Goal: Contribute content: Contribute content

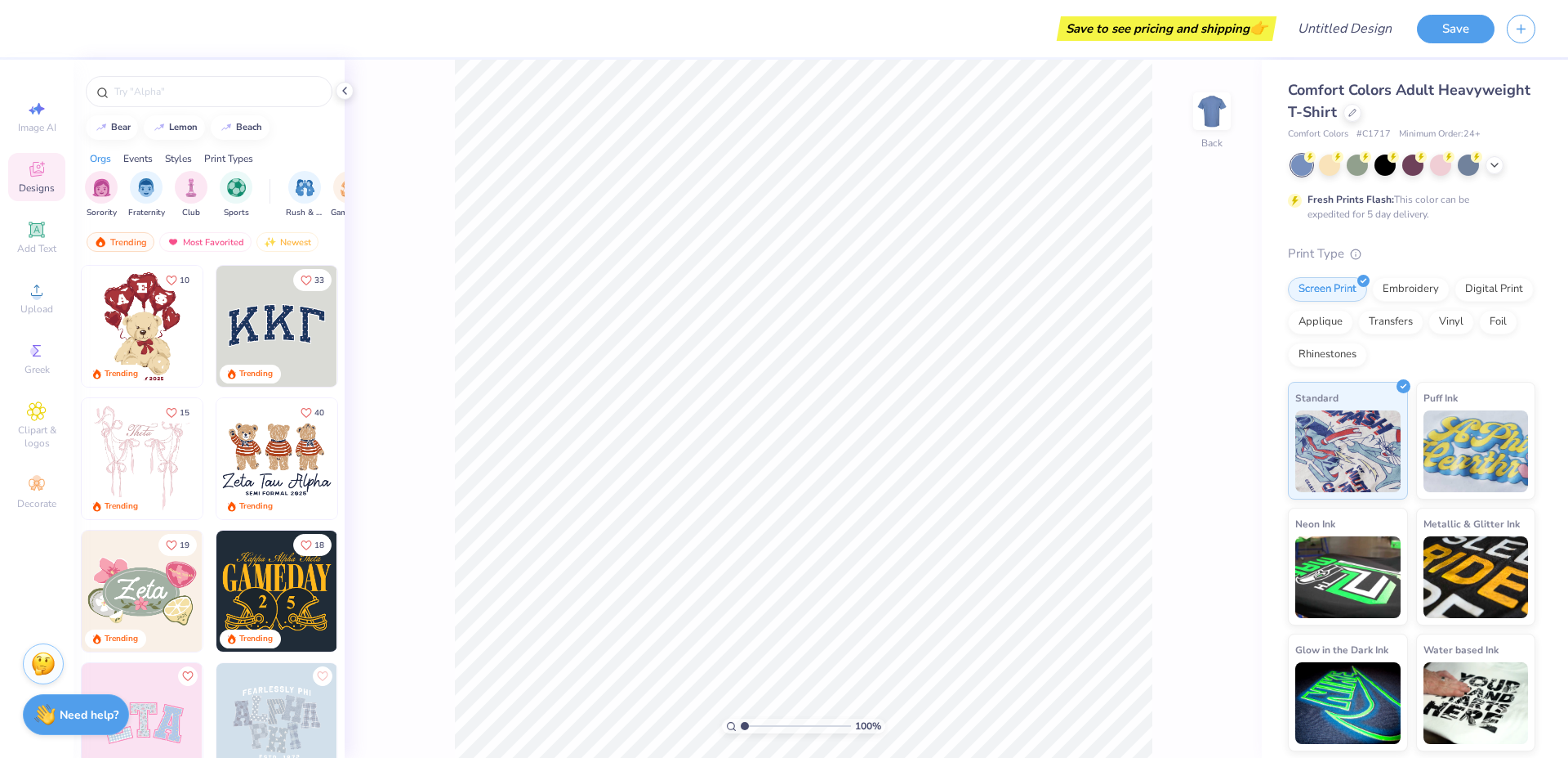
click at [911, 168] on div at bounding box center [1413, 165] width 244 height 21
click at [911, 165] on icon at bounding box center [1494, 163] width 13 height 13
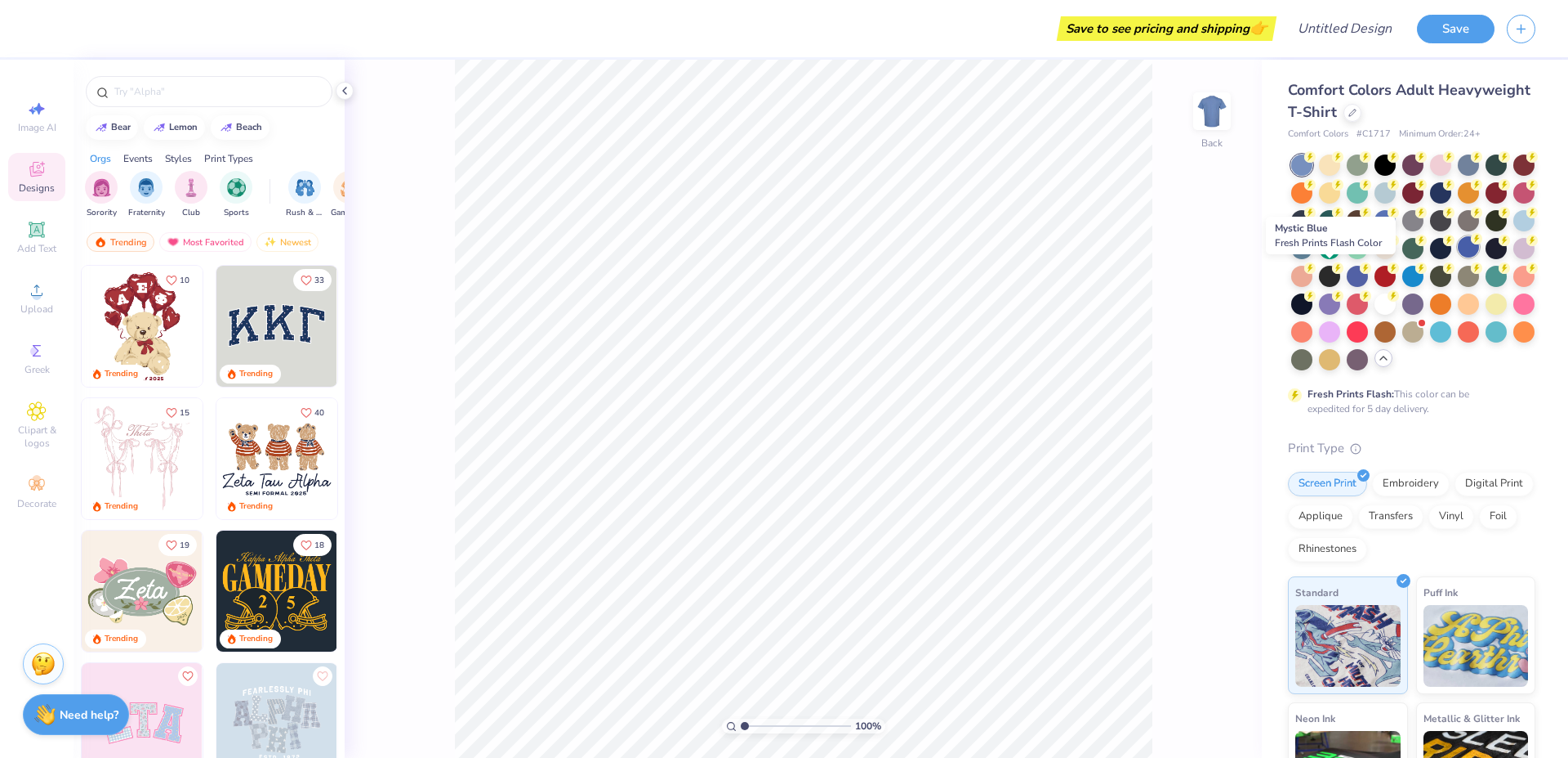
click at [911, 258] on div at bounding box center [1469, 247] width 21 height 21
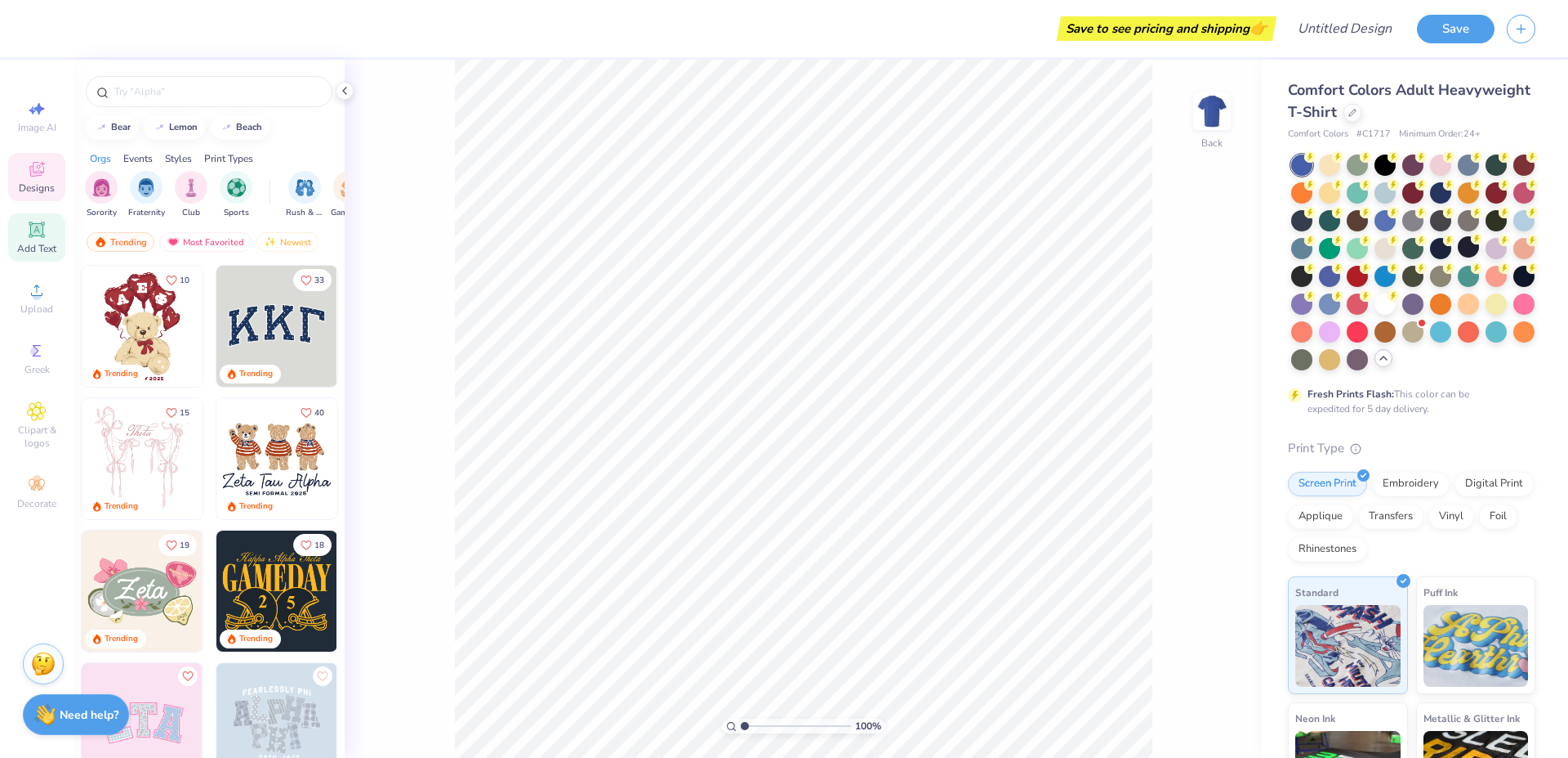
click at [33, 241] on div "Add Text" at bounding box center [36, 237] width 57 height 48
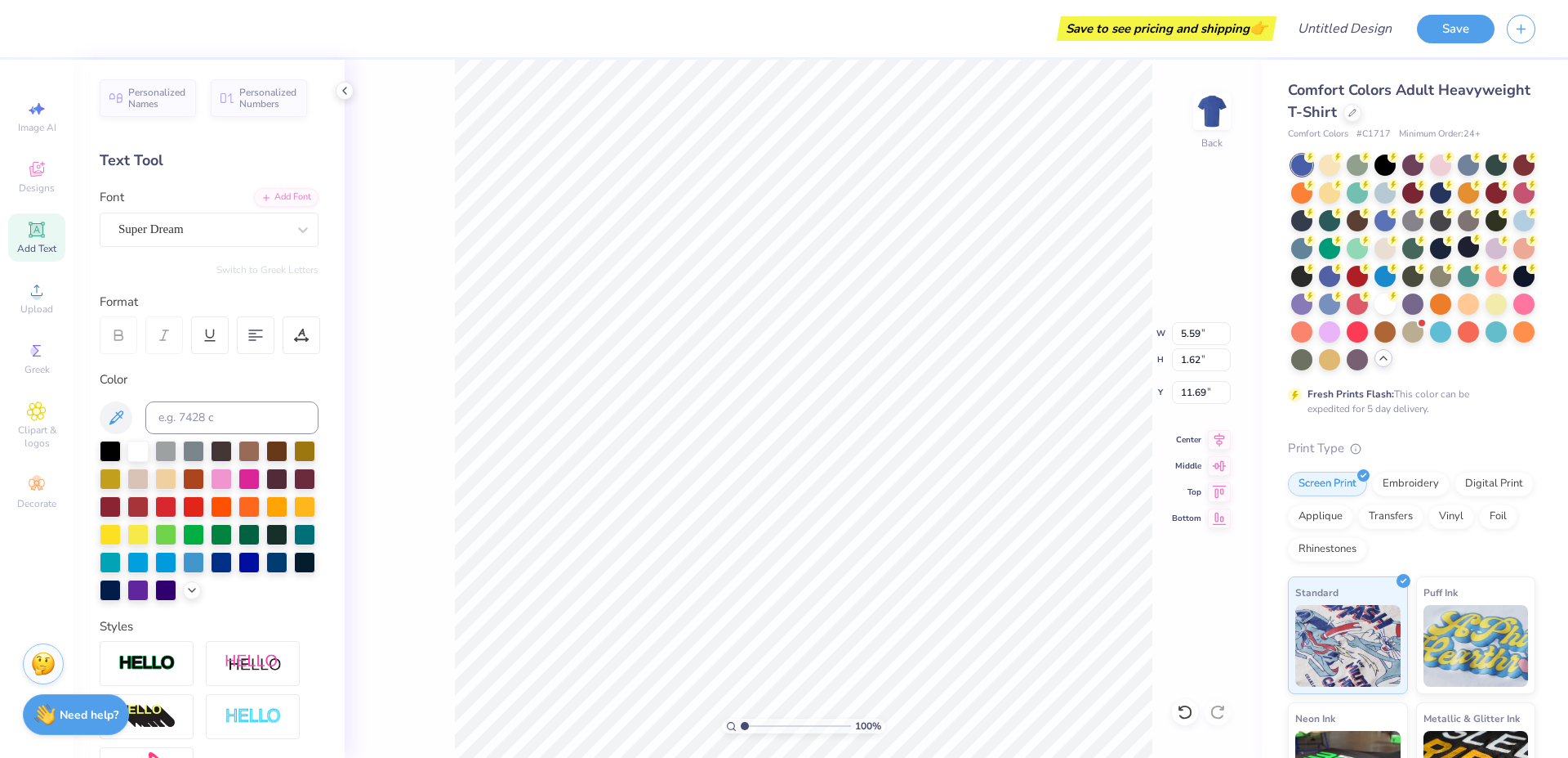
scroll to position [0, 6]
type textarea "CHI OMEGA"
click at [273, 197] on div "Add Font" at bounding box center [286, 195] width 64 height 18
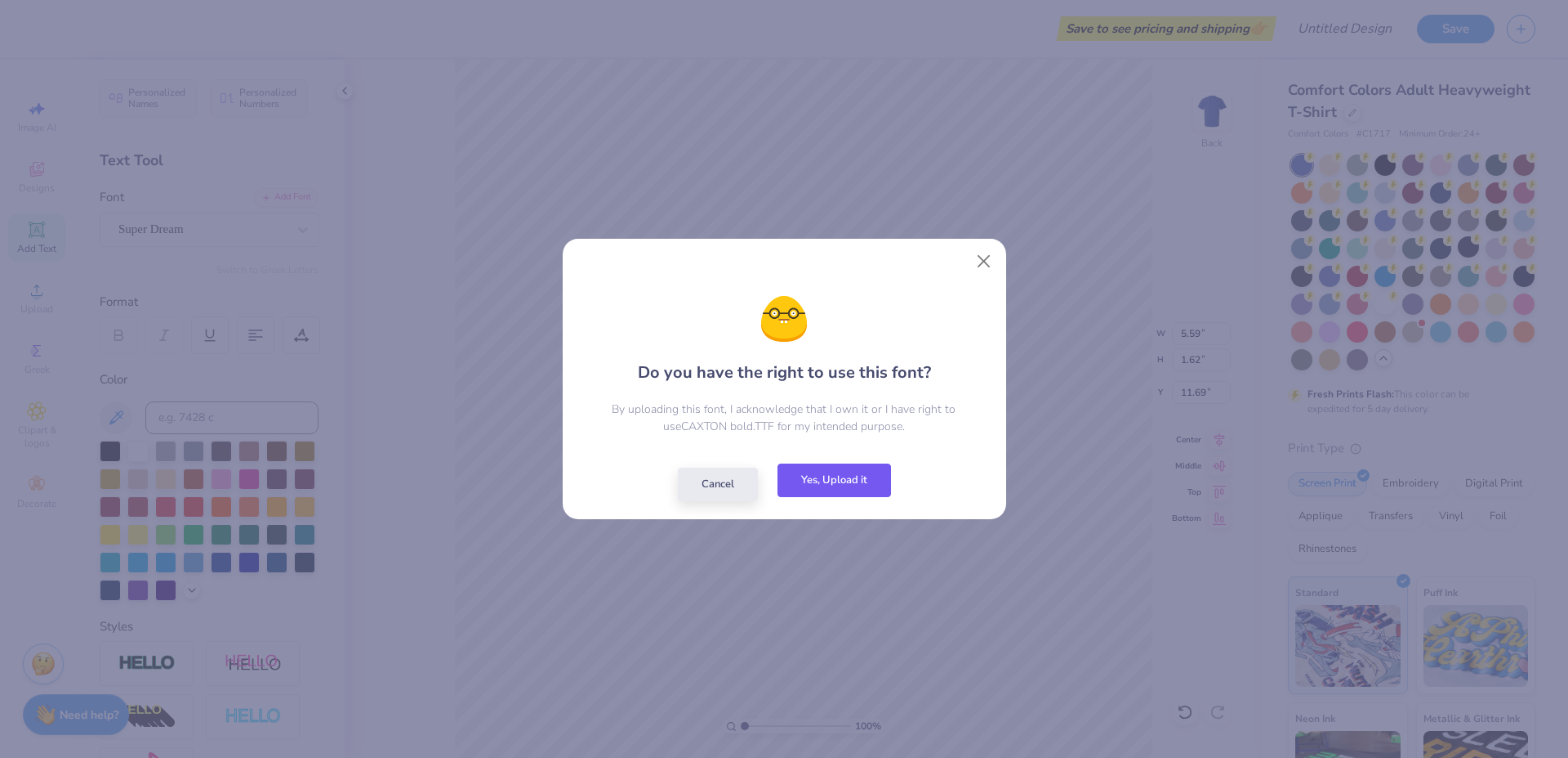
click at [831, 480] on button "Yes, Upload it" at bounding box center [834, 480] width 113 height 33
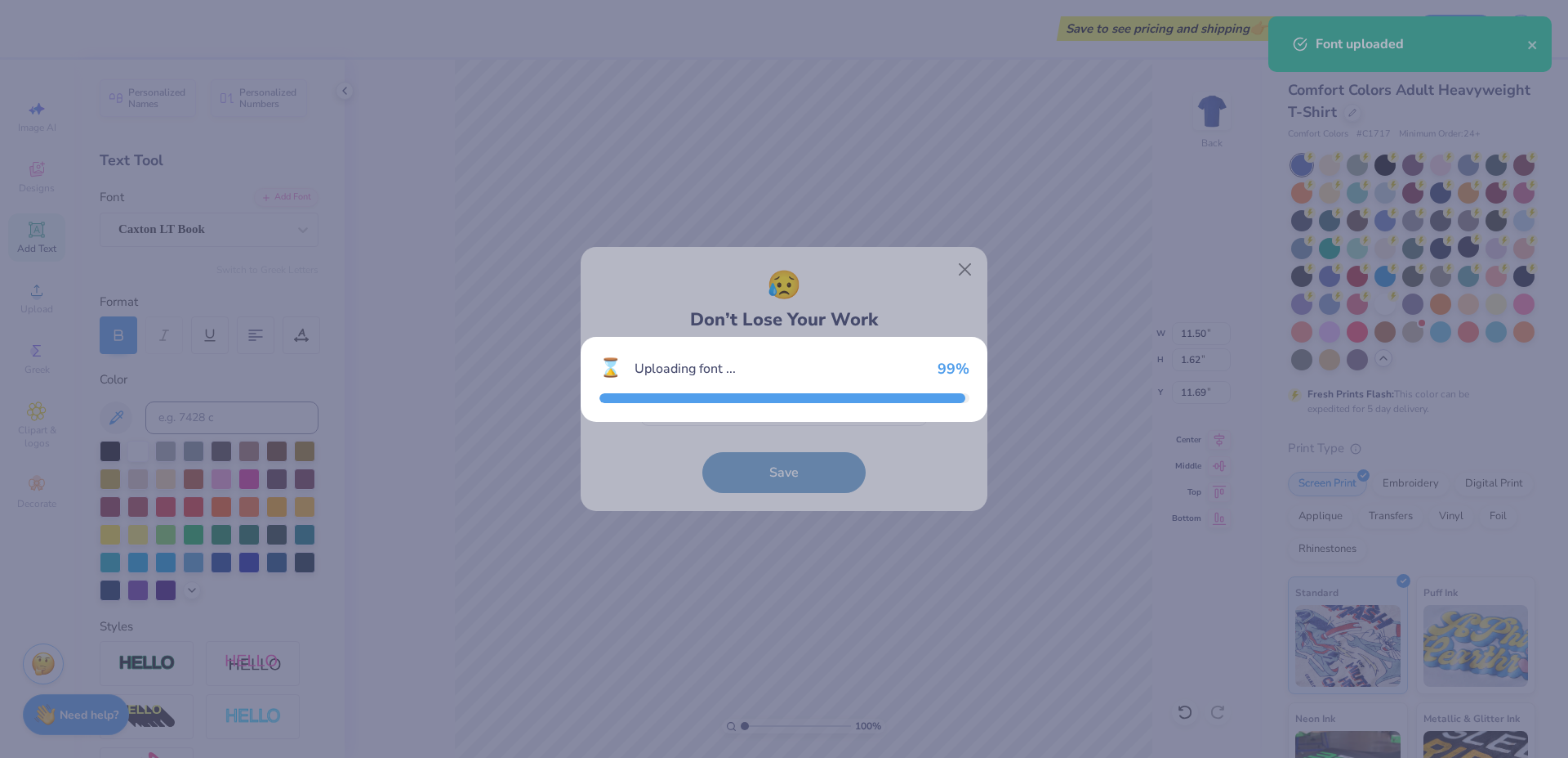
type input "13.57"
type input "1.79"
type input "11.61"
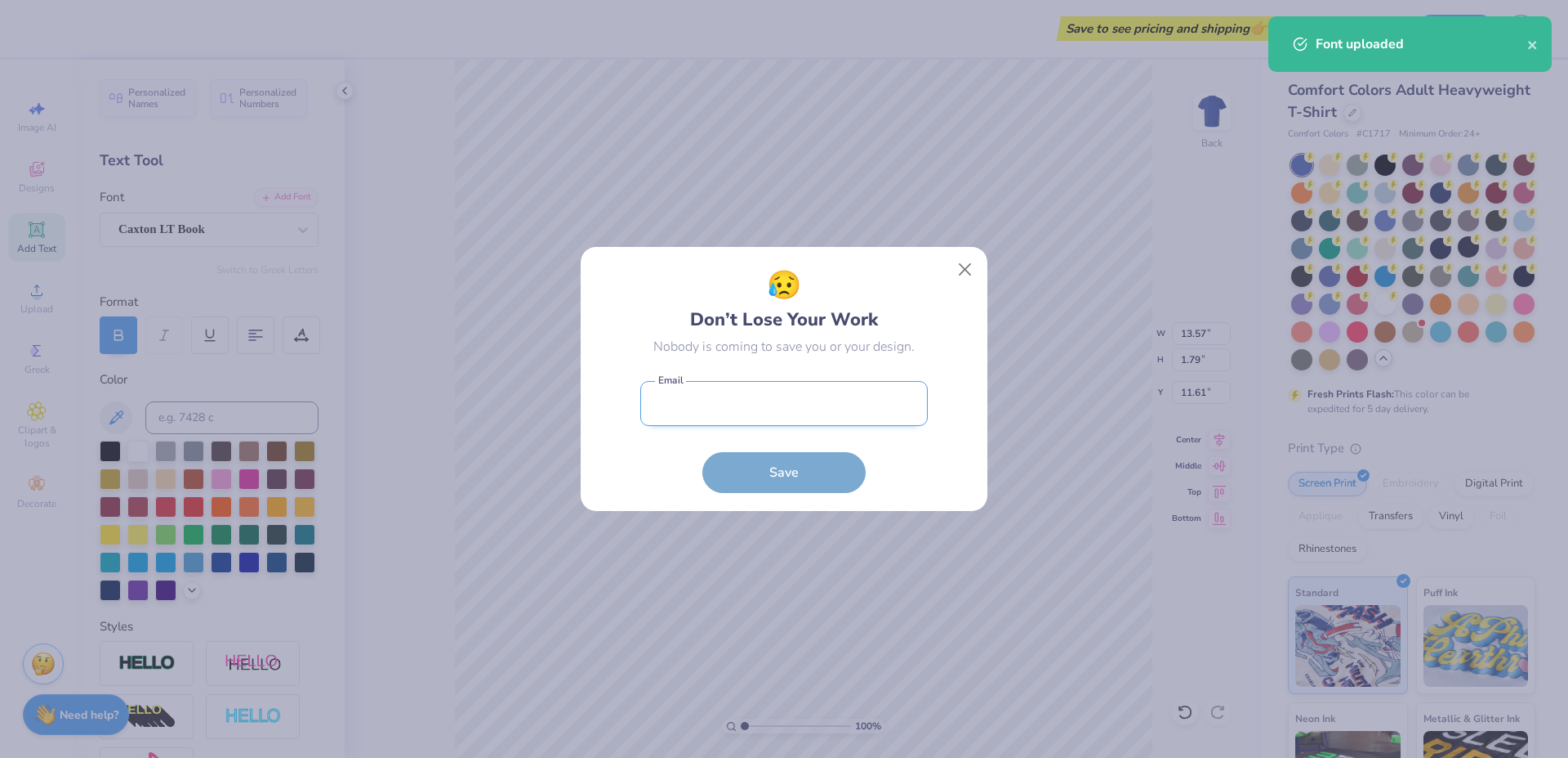
click at [790, 412] on input "email" at bounding box center [784, 403] width 287 height 45
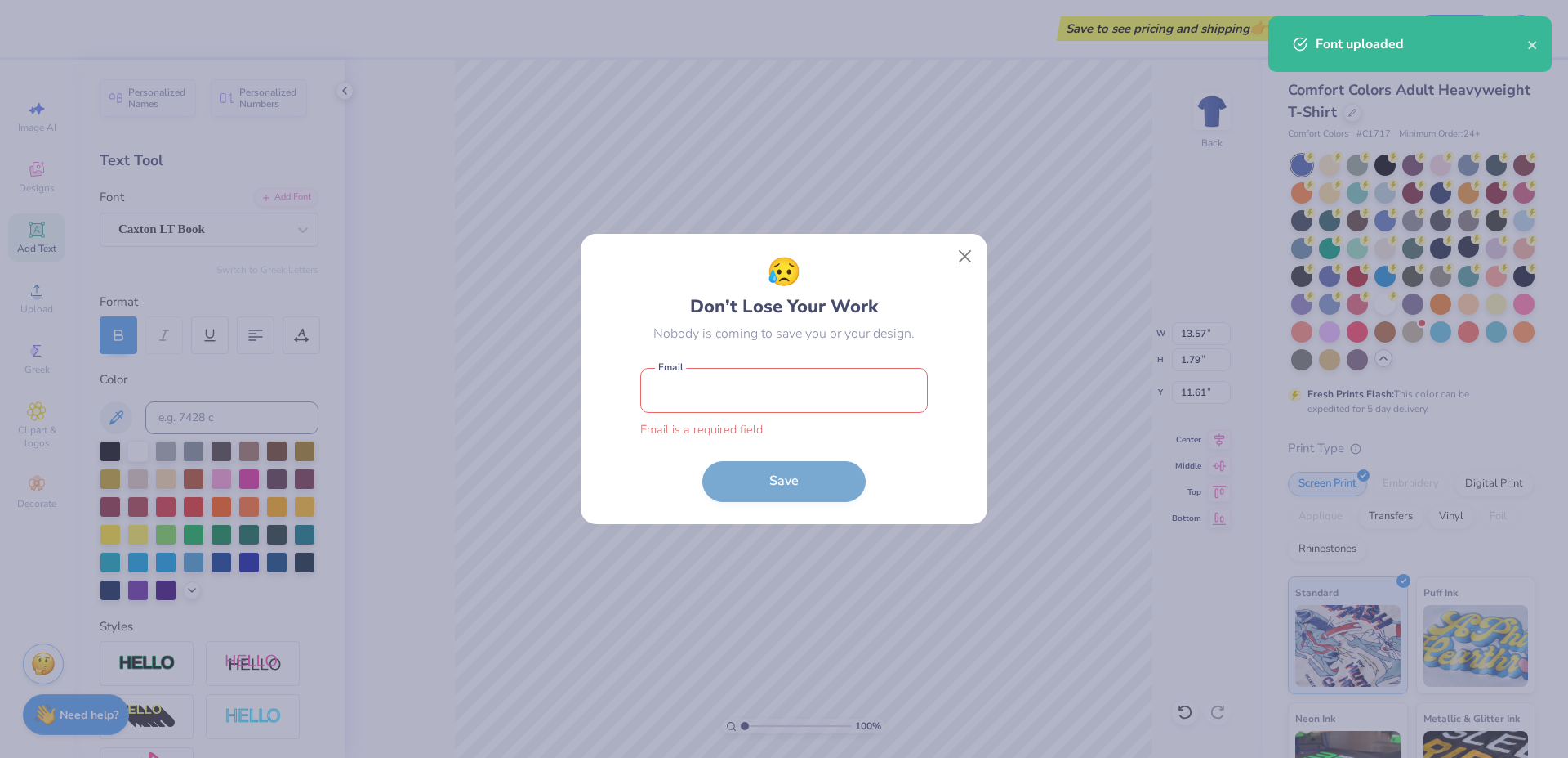
paste input "[PERSON_NAME][EMAIL_ADDRESS][DOMAIN_NAME]"
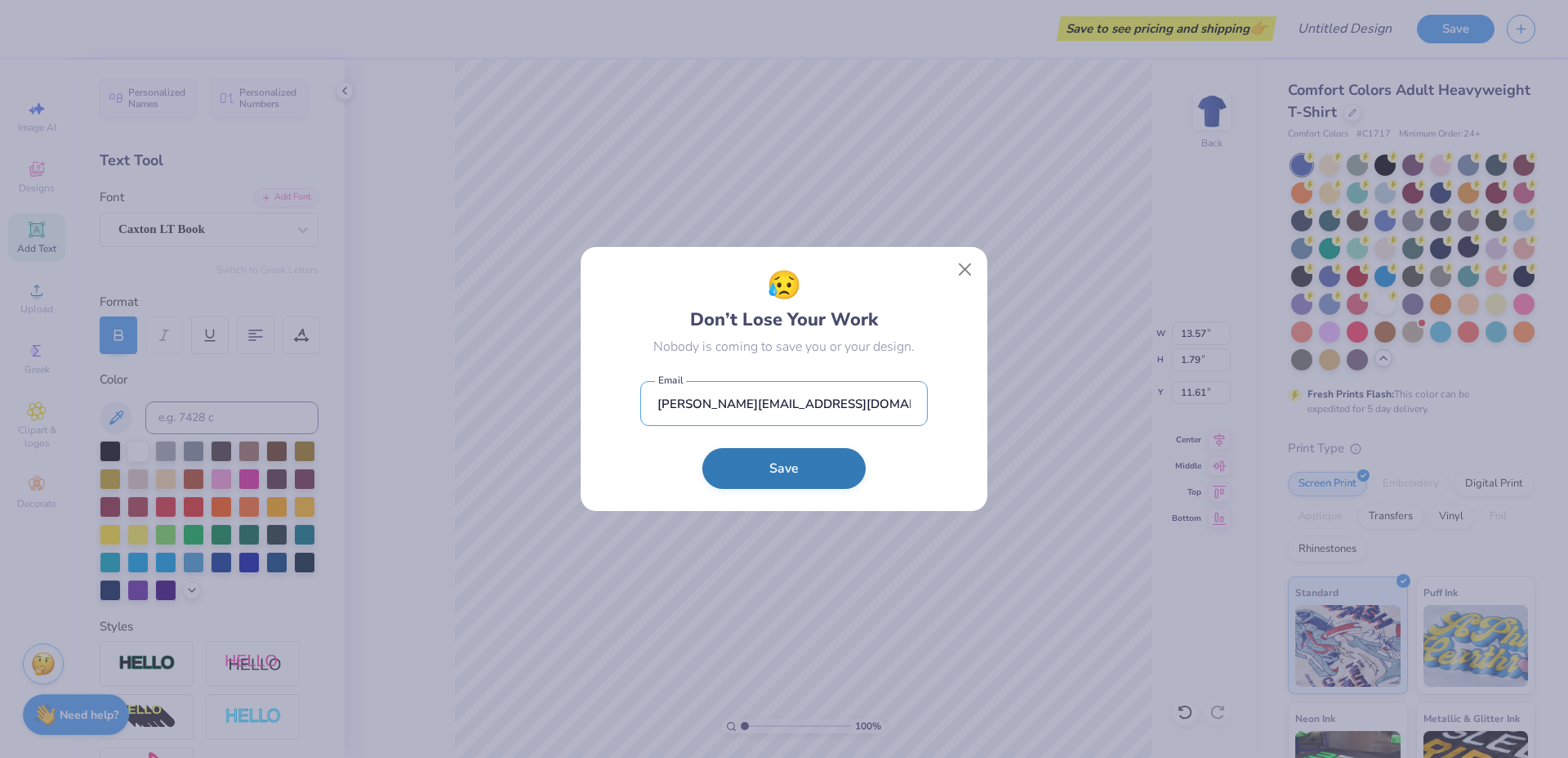
type input "[PERSON_NAME][EMAIL_ADDRESS][DOMAIN_NAME]"
click at [806, 474] on button "Save" at bounding box center [784, 468] width 163 height 40
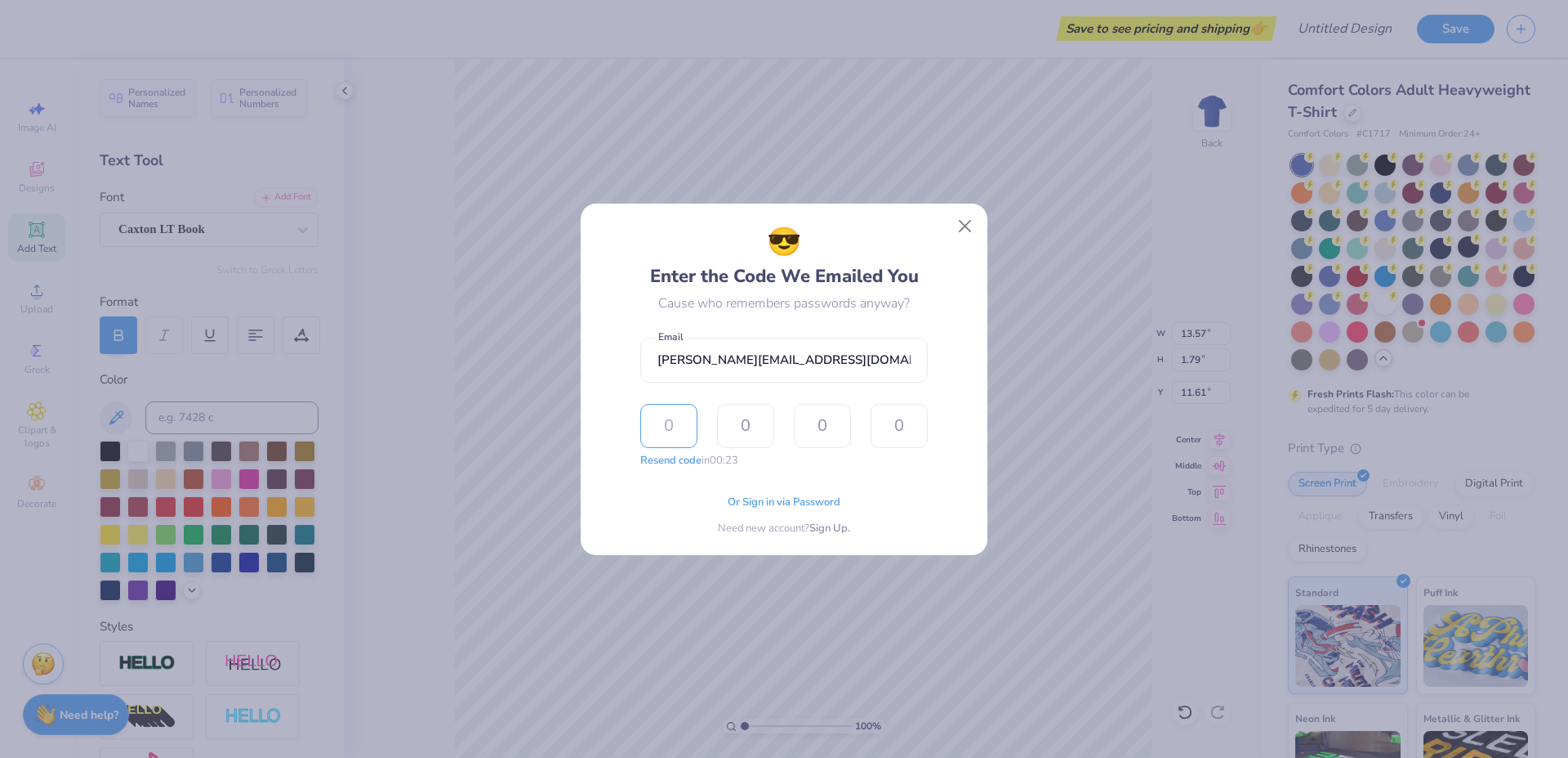
paste input "2944"
type input "2"
type input "9"
type input "4"
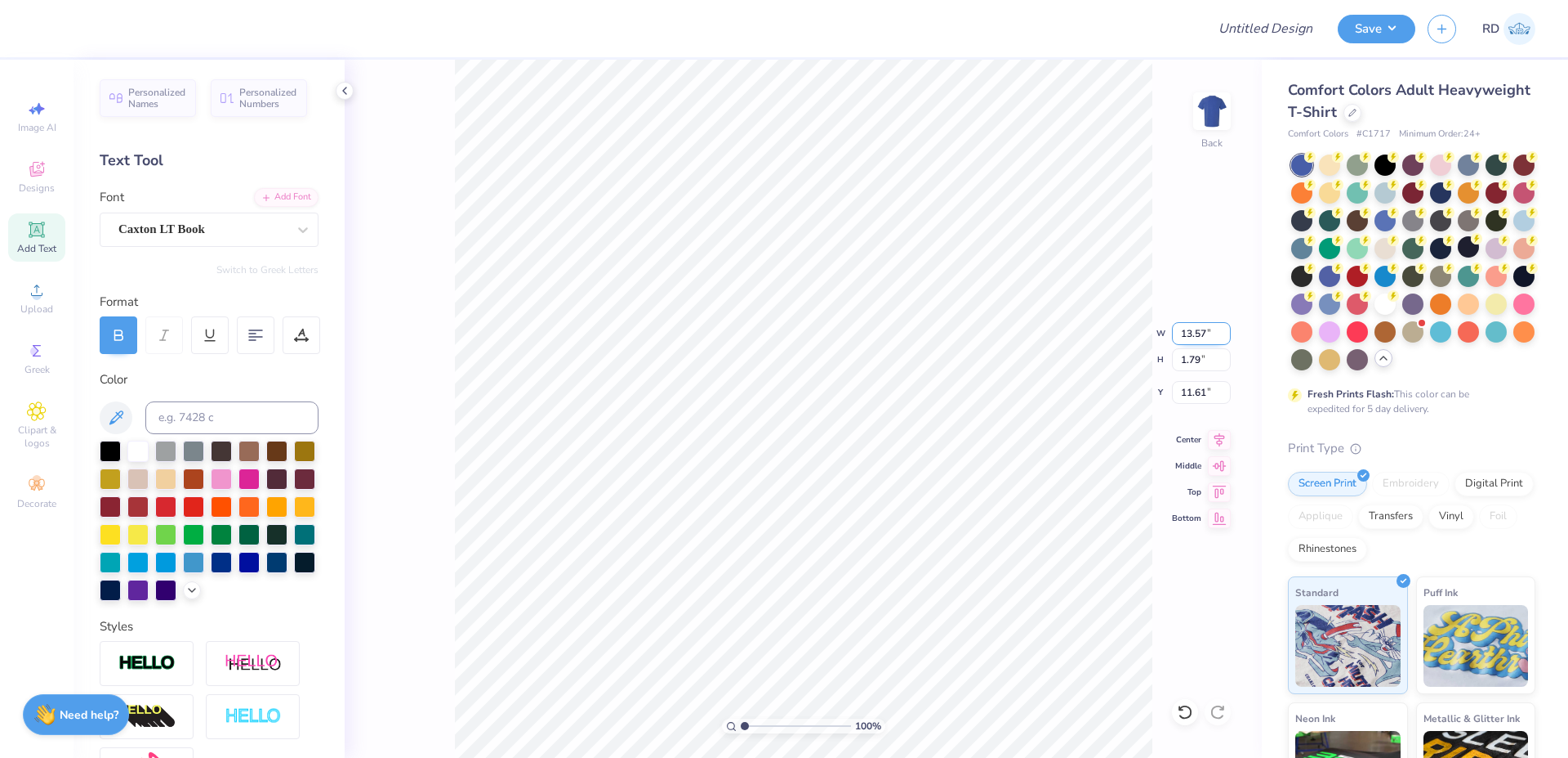
drag, startPoint x: 1180, startPoint y: 333, endPoint x: 1190, endPoint y: 333, distance: 10.0
click at [911, 332] on input "13.57" at bounding box center [1201, 333] width 59 height 23
paste input "6.878"
type input "6.88"
type input "0.91"
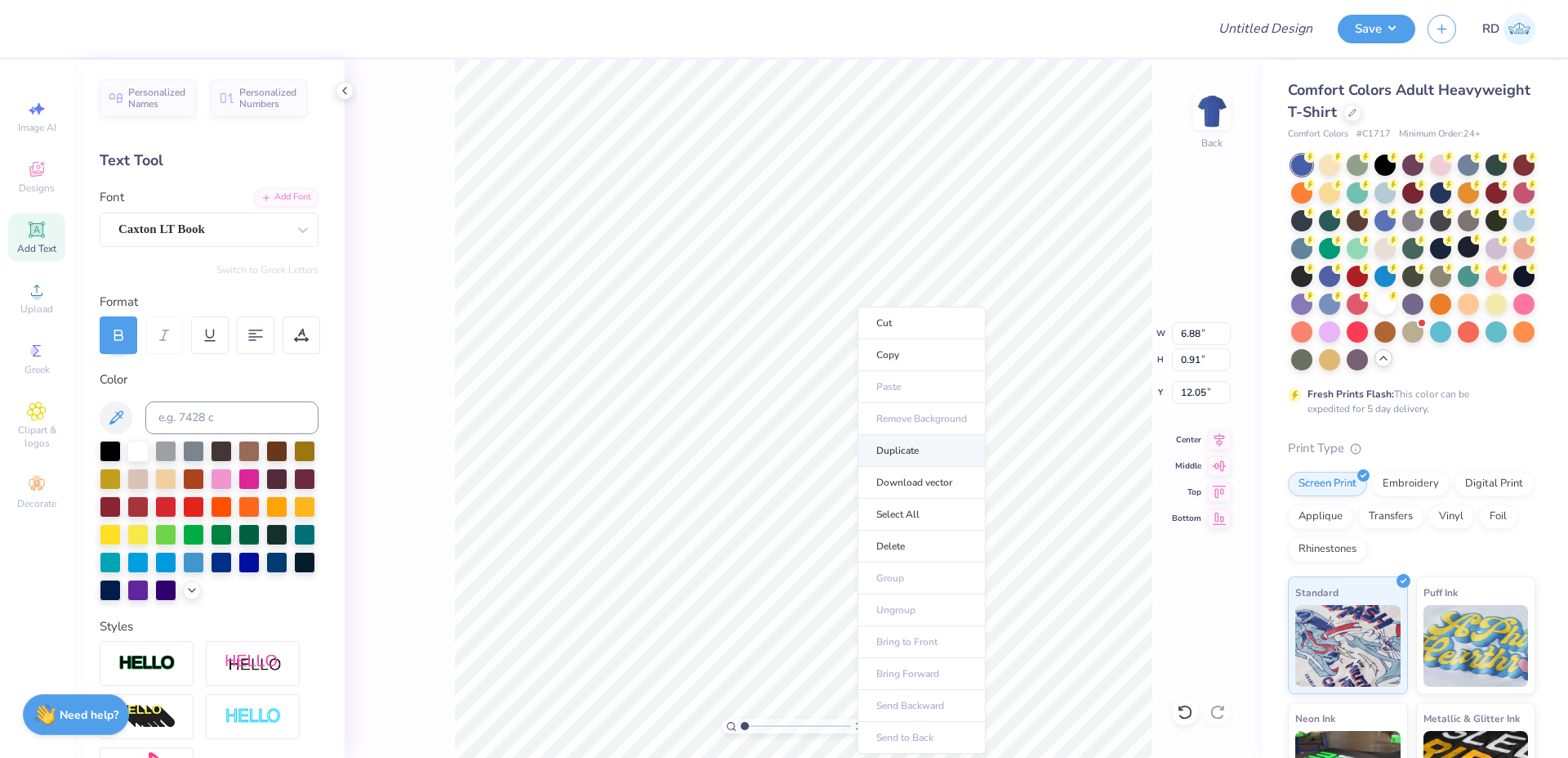
click at [900, 459] on li "Duplicate" at bounding box center [922, 450] width 128 height 32
type input "13.05"
click at [272, 193] on div "Add Font" at bounding box center [286, 195] width 64 height 18
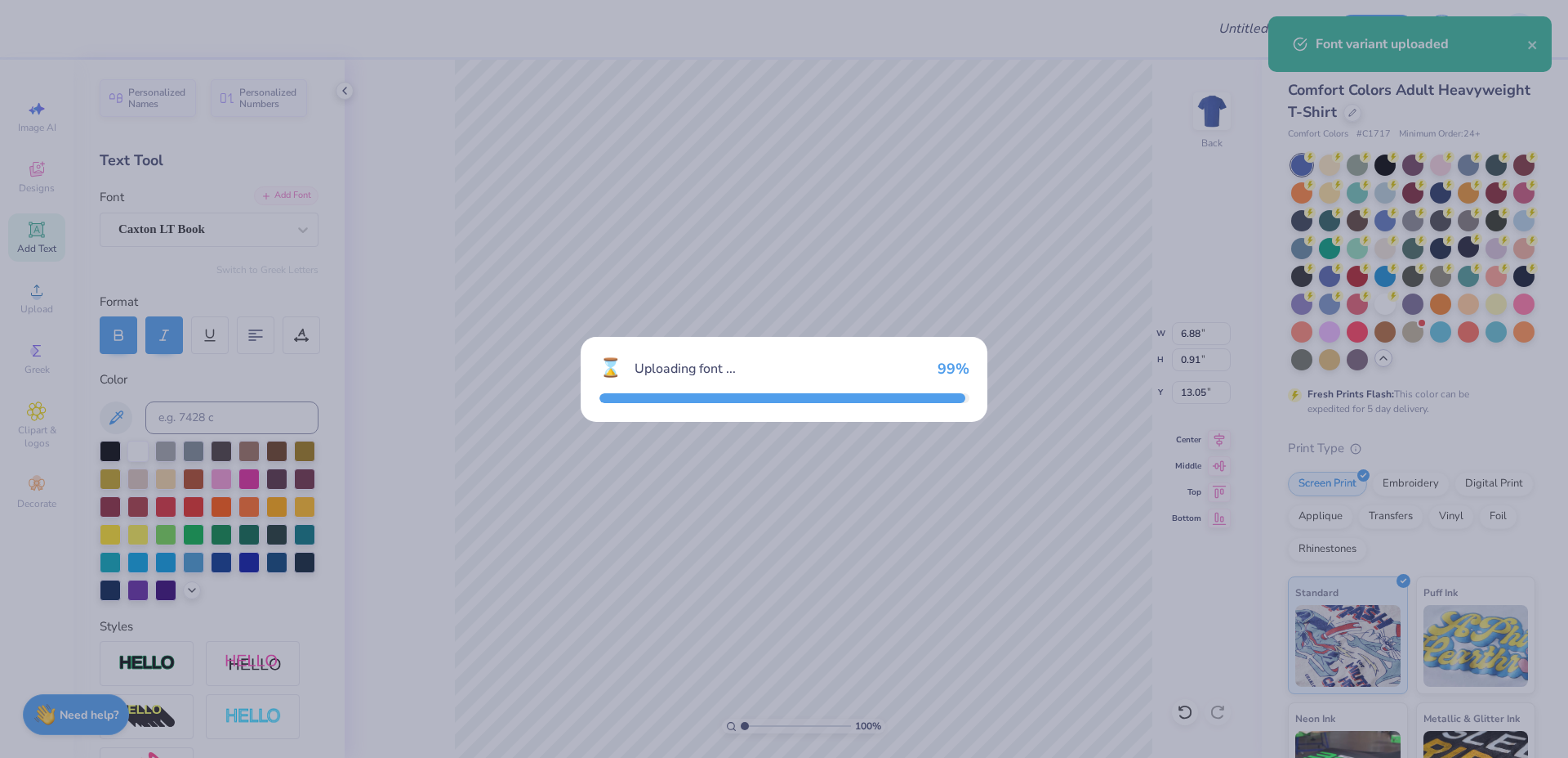
type input "6.83"
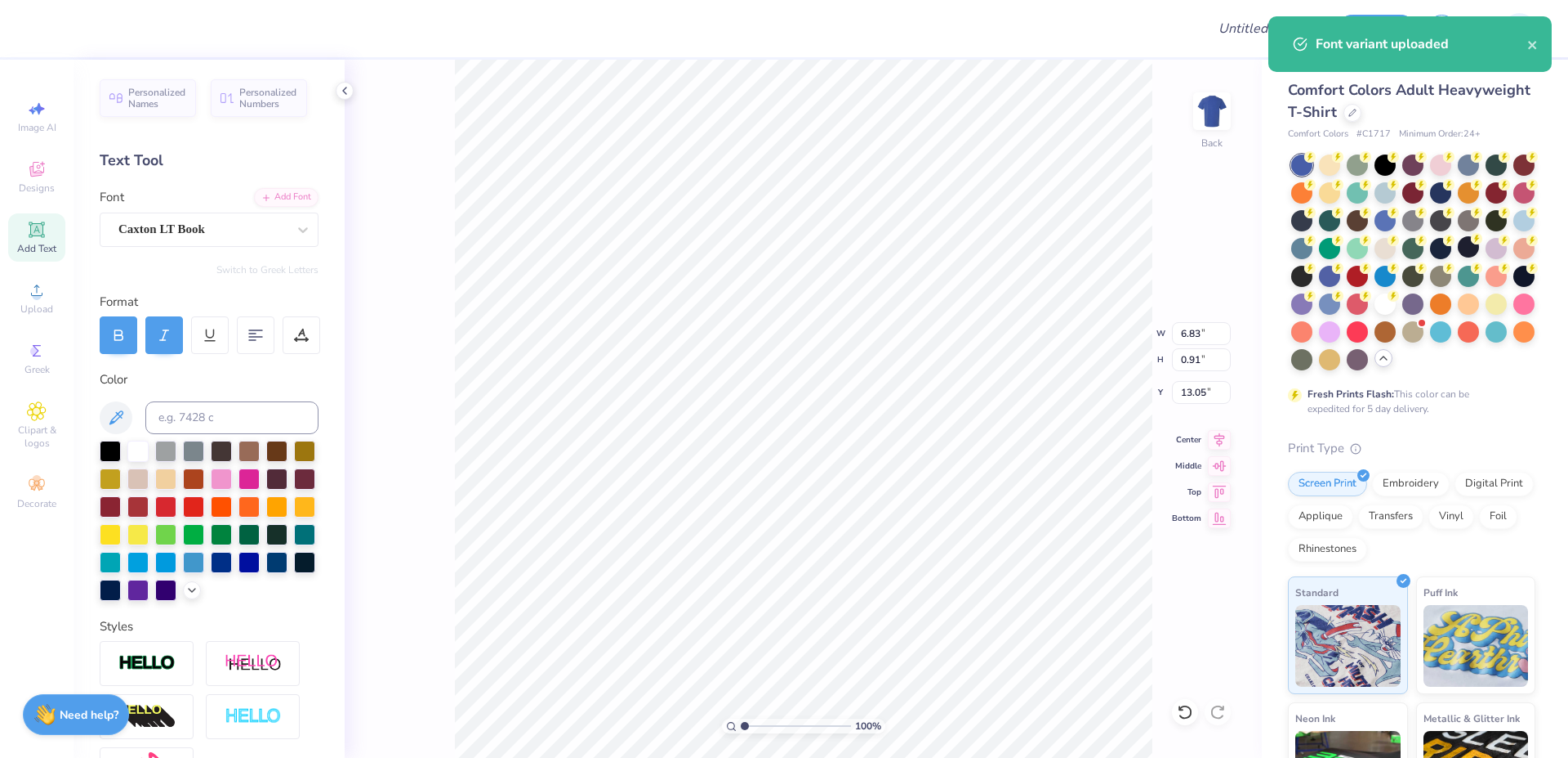
paste textarea "Established"
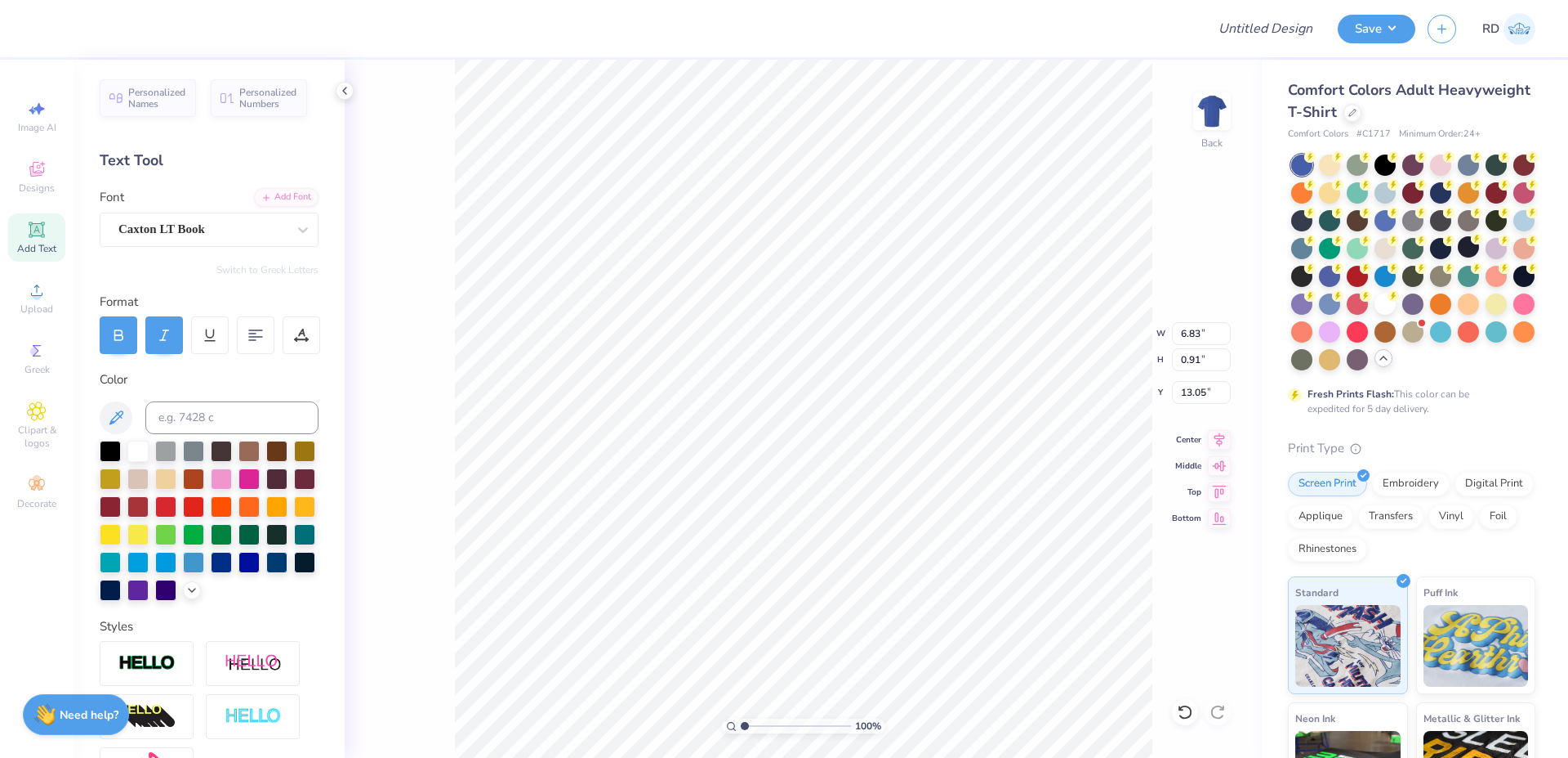
type textarea "Established"
type textarea "Established 1895"
click at [911, 330] on input "10.56" at bounding box center [1201, 333] width 59 height 23
paste input "4.18"
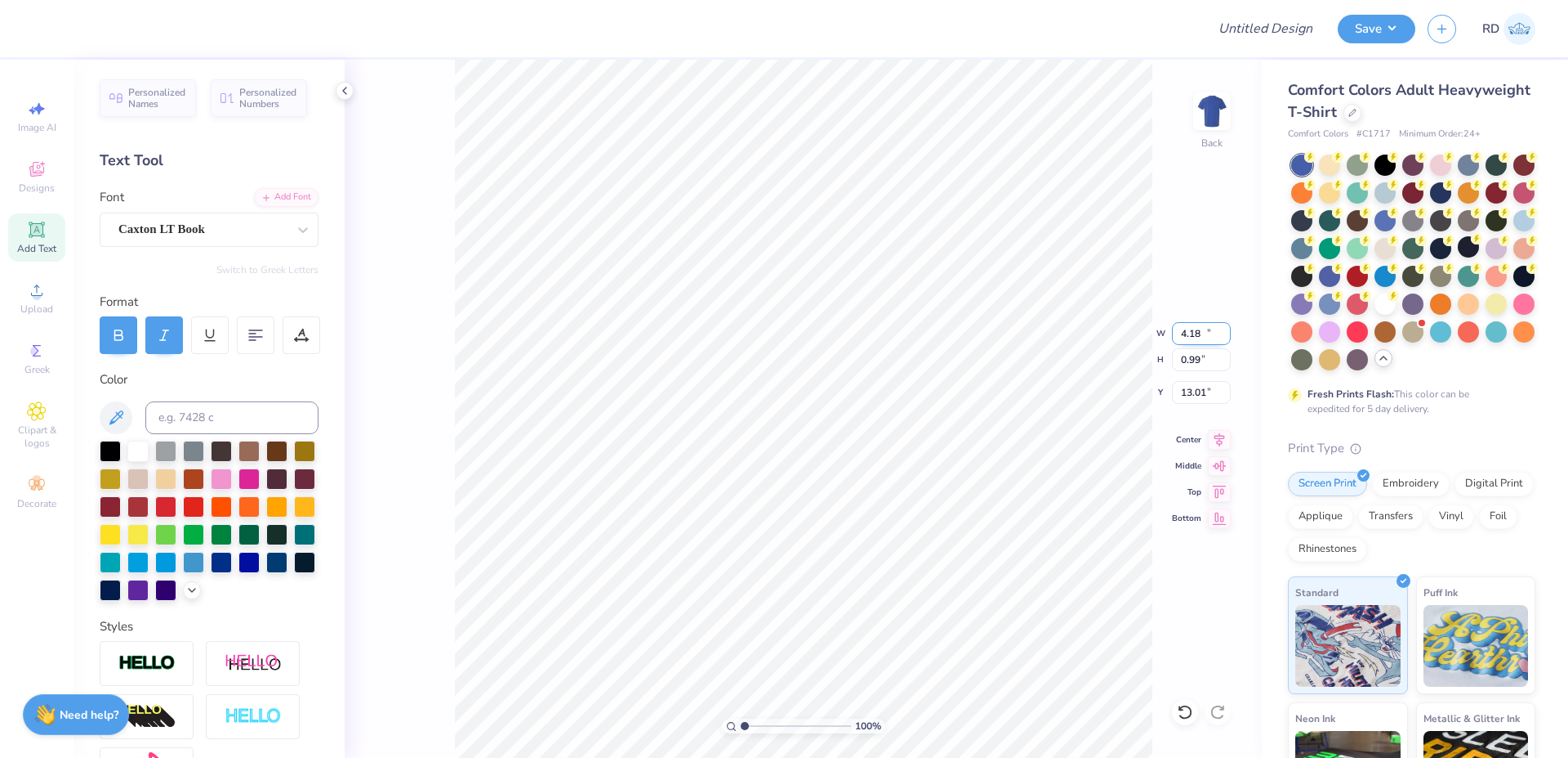
type input "4.18"
type input "0.39"
type input "13.30"
click at [30, 305] on span "Upload" at bounding box center [36, 309] width 33 height 13
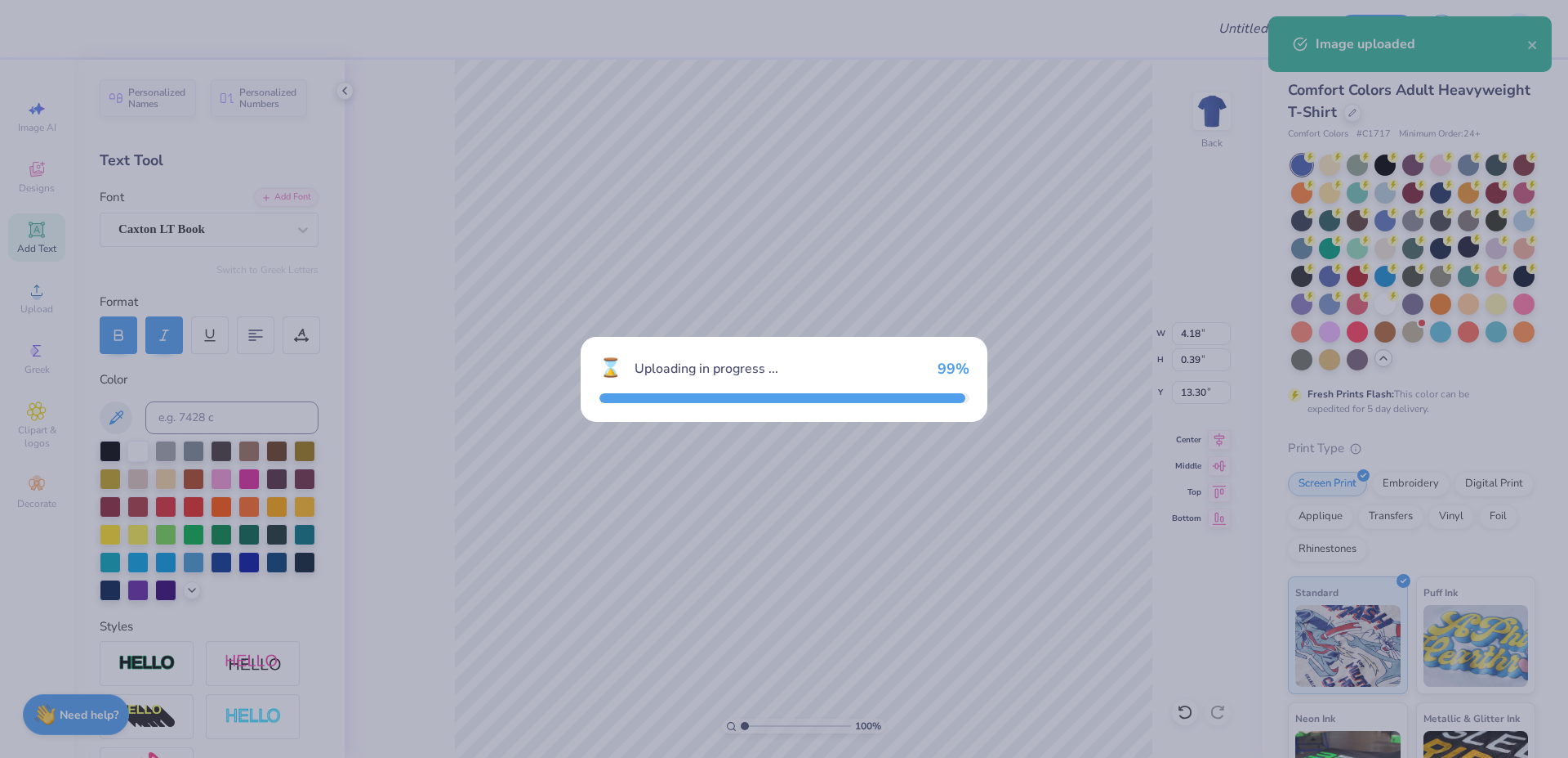
type input "14.17"
type input "9.08"
type input "7.96"
click at [911, 337] on div "⌛ Uploading in progress ... 99 %" at bounding box center [784, 379] width 1568 height 758
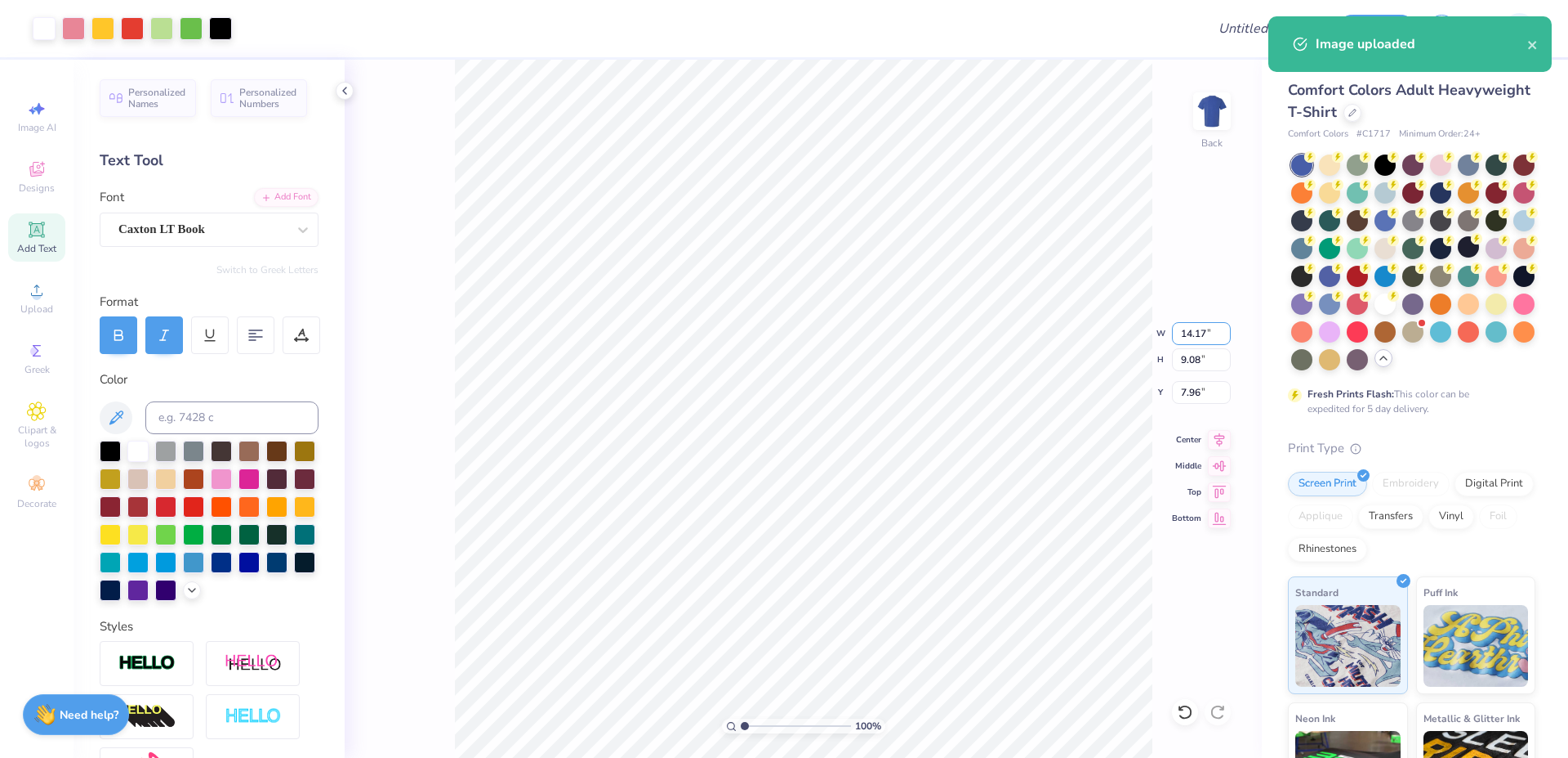
click at [911, 337] on input "14.17" at bounding box center [1201, 333] width 59 height 23
type input "10.00"
type input "6.40"
click at [911, 391] on input "9.30" at bounding box center [1201, 392] width 59 height 23
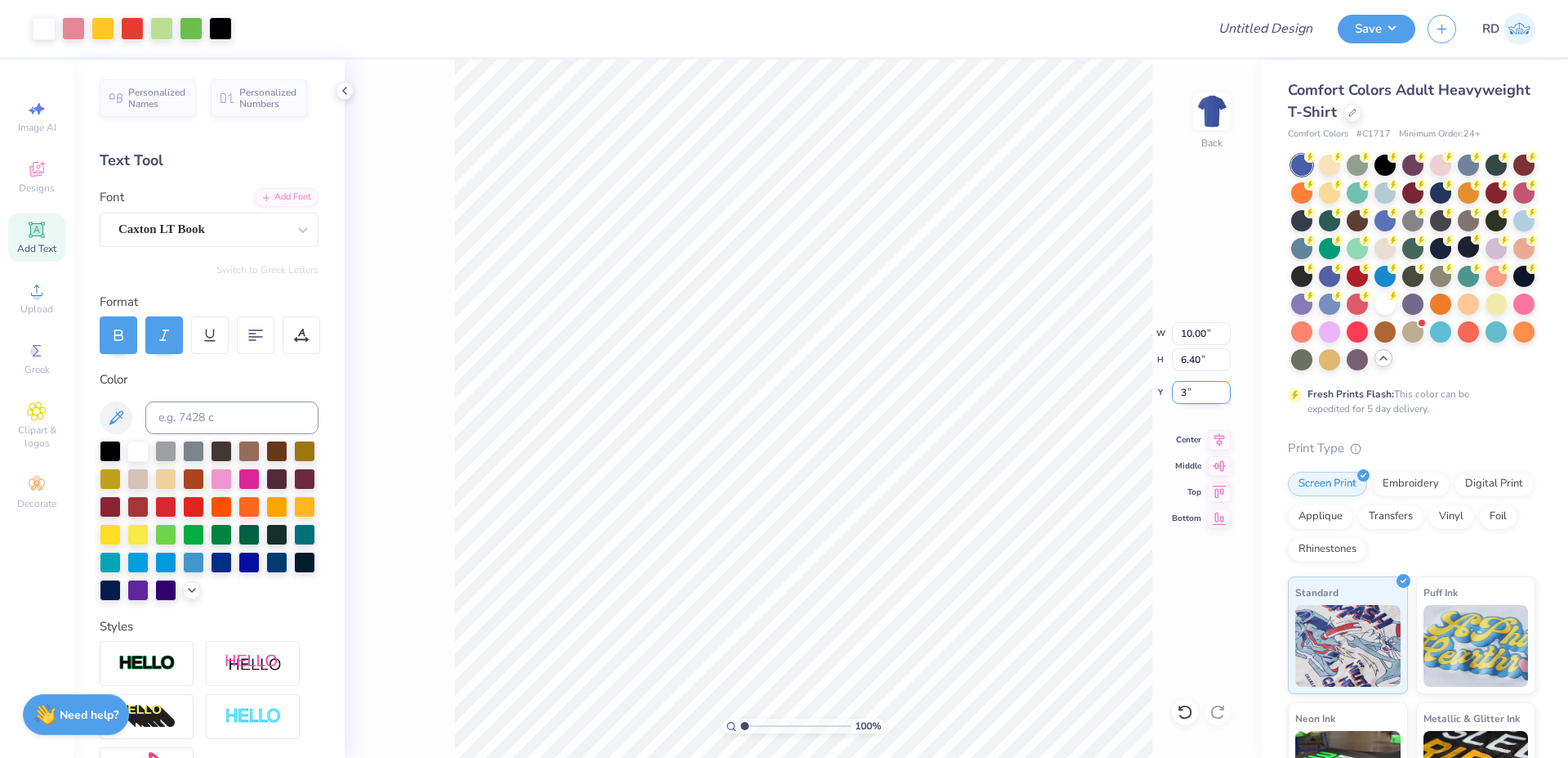
type input "3.00"
drag, startPoint x: 781, startPoint y: 720, endPoint x: 766, endPoint y: 724, distance: 15.5
click at [766, 663] on input "range" at bounding box center [795, 725] width 110 height 15
type input "2.9"
type input "6.88"
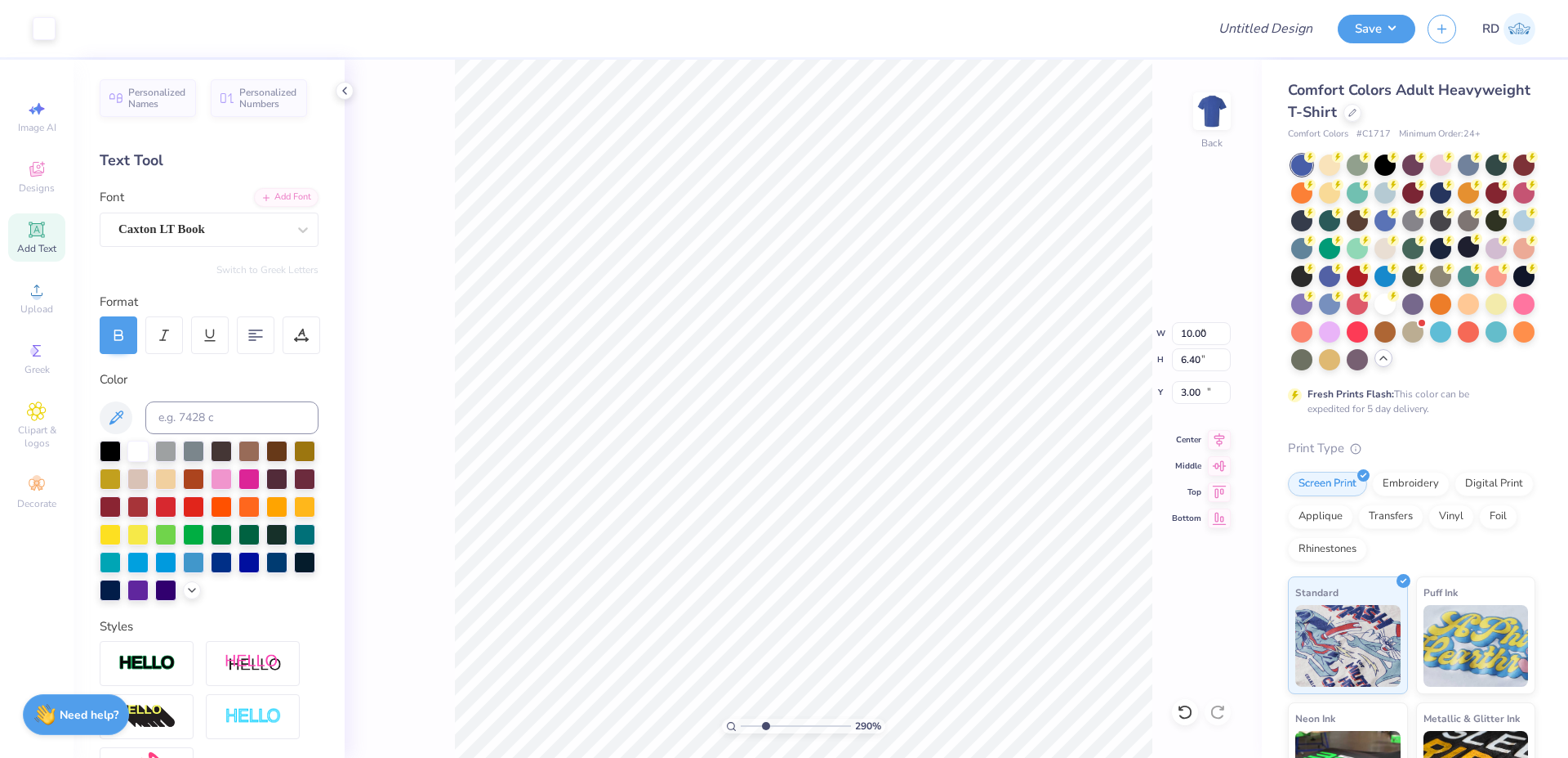
type input "0.91"
type input "9.57"
click at [911, 441] on icon at bounding box center [1220, 437] width 23 height 19
type input "4.18"
type input "0.39"
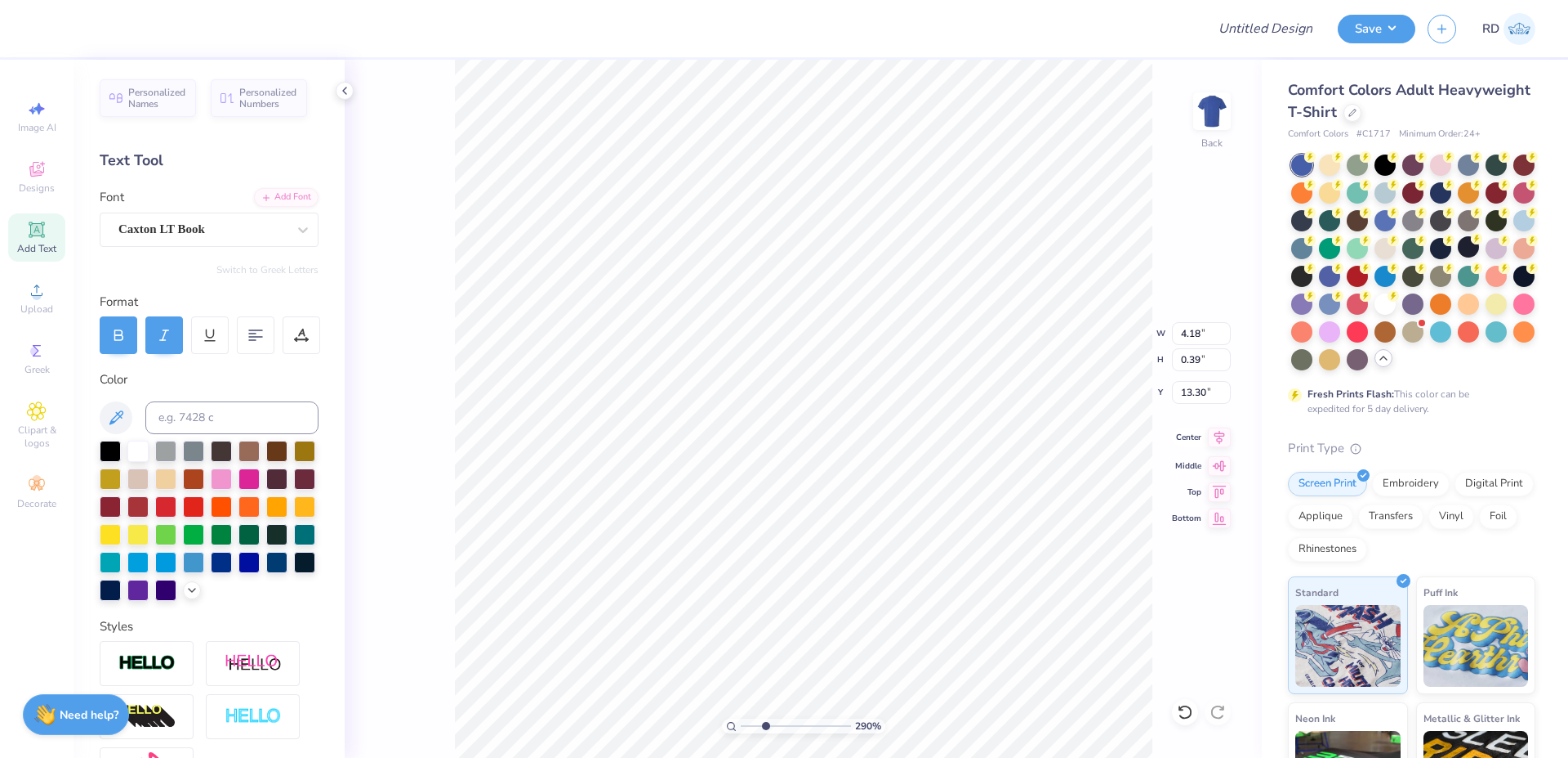
type input "10.63"
click at [911, 440] on icon at bounding box center [1220, 437] width 23 height 19
drag, startPoint x: 754, startPoint y: 723, endPoint x: 738, endPoint y: 725, distance: 16.1
type input "1"
click at [741, 663] on input "range" at bounding box center [795, 725] width 110 height 15
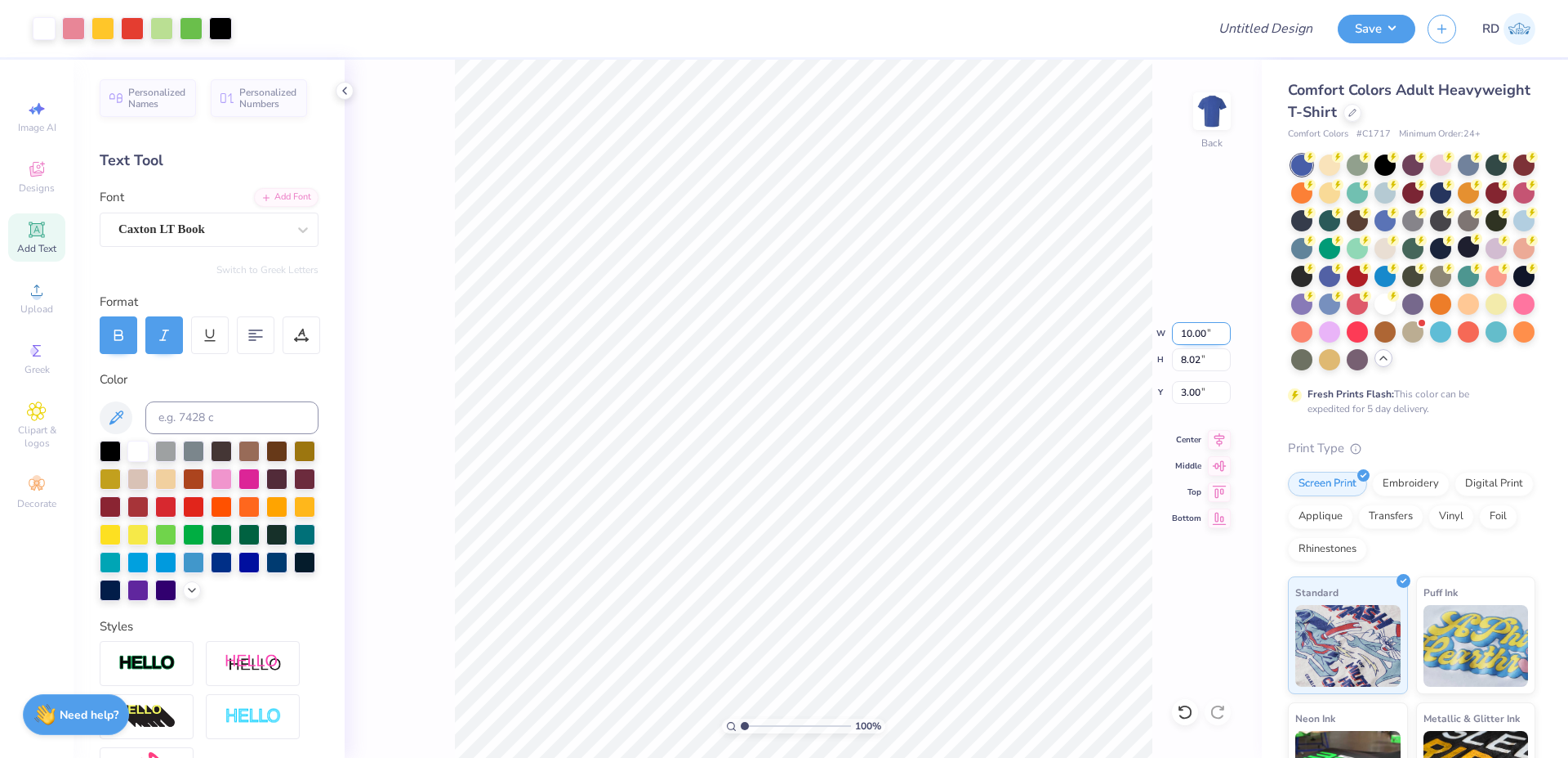
click at [911, 334] on input "10.00" at bounding box center [1201, 333] width 59 height 23
type input "12.00"
type input "9.62"
click at [911, 388] on input "2.20" at bounding box center [1201, 392] width 59 height 23
type input "3.00"
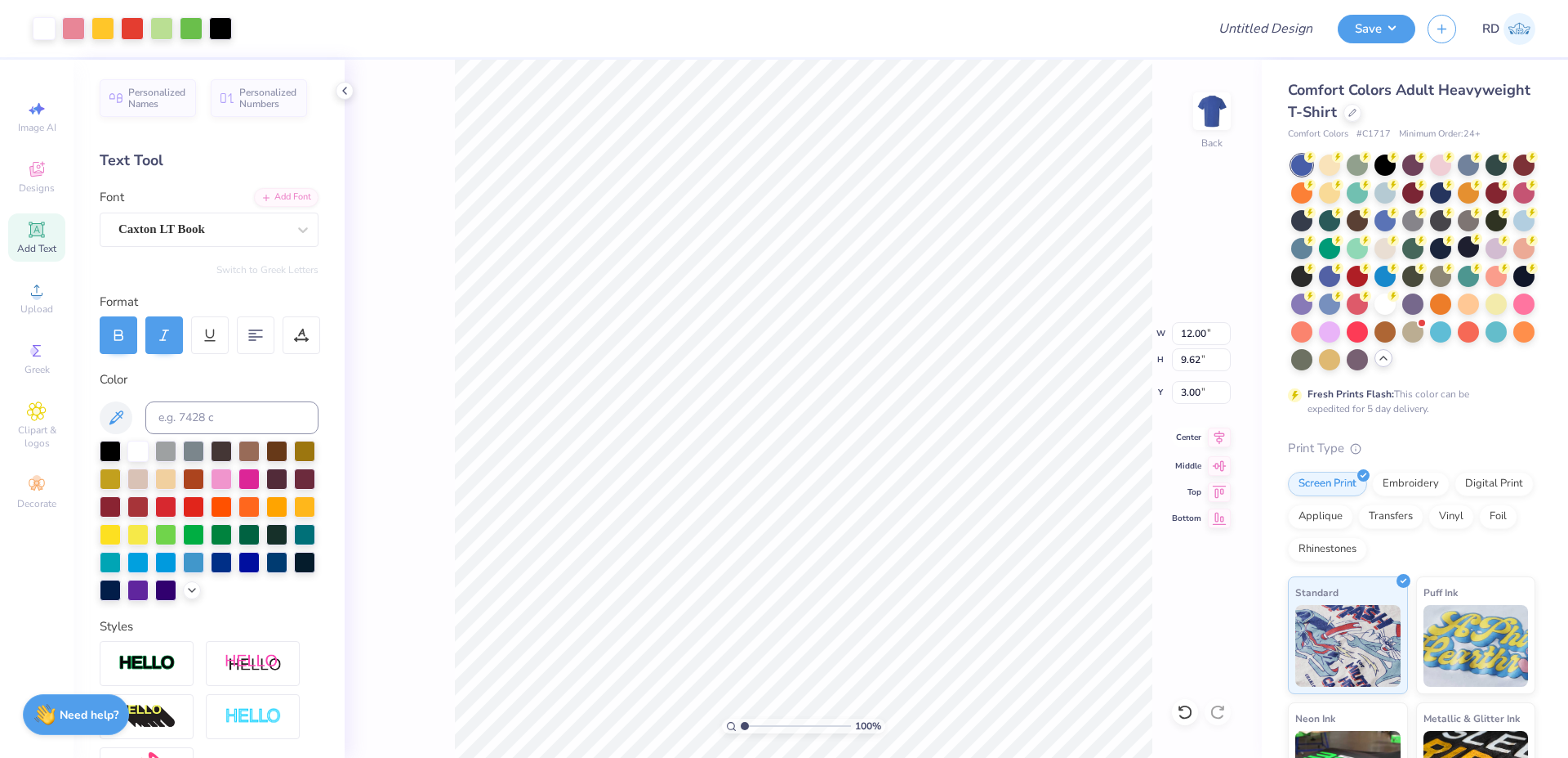
click at [911, 430] on icon at bounding box center [1220, 437] width 23 height 19
click at [911, 29] on input "Design Title" at bounding box center [1245, 28] width 160 height 33
paste input "FPS239504"
type input "FPS239504"
click at [911, 30] on button "Save" at bounding box center [1376, 26] width 77 height 29
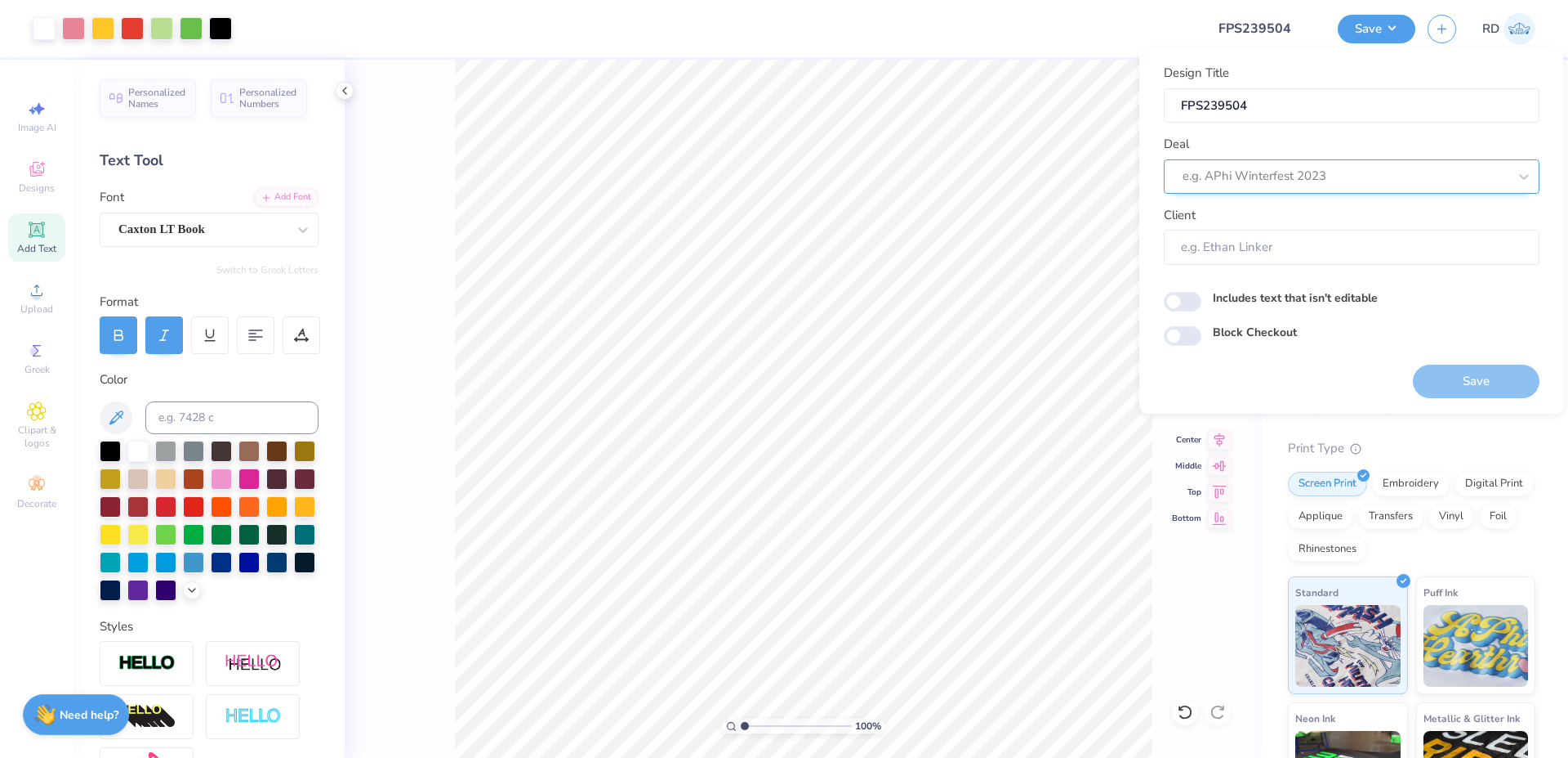
click at [911, 173] on div at bounding box center [1346, 176] width 325 height 22
click at [911, 215] on div "Design Tool Gallery" at bounding box center [1352, 220] width 363 height 27
type input "gallery"
type input "Design Tool Gallery User"
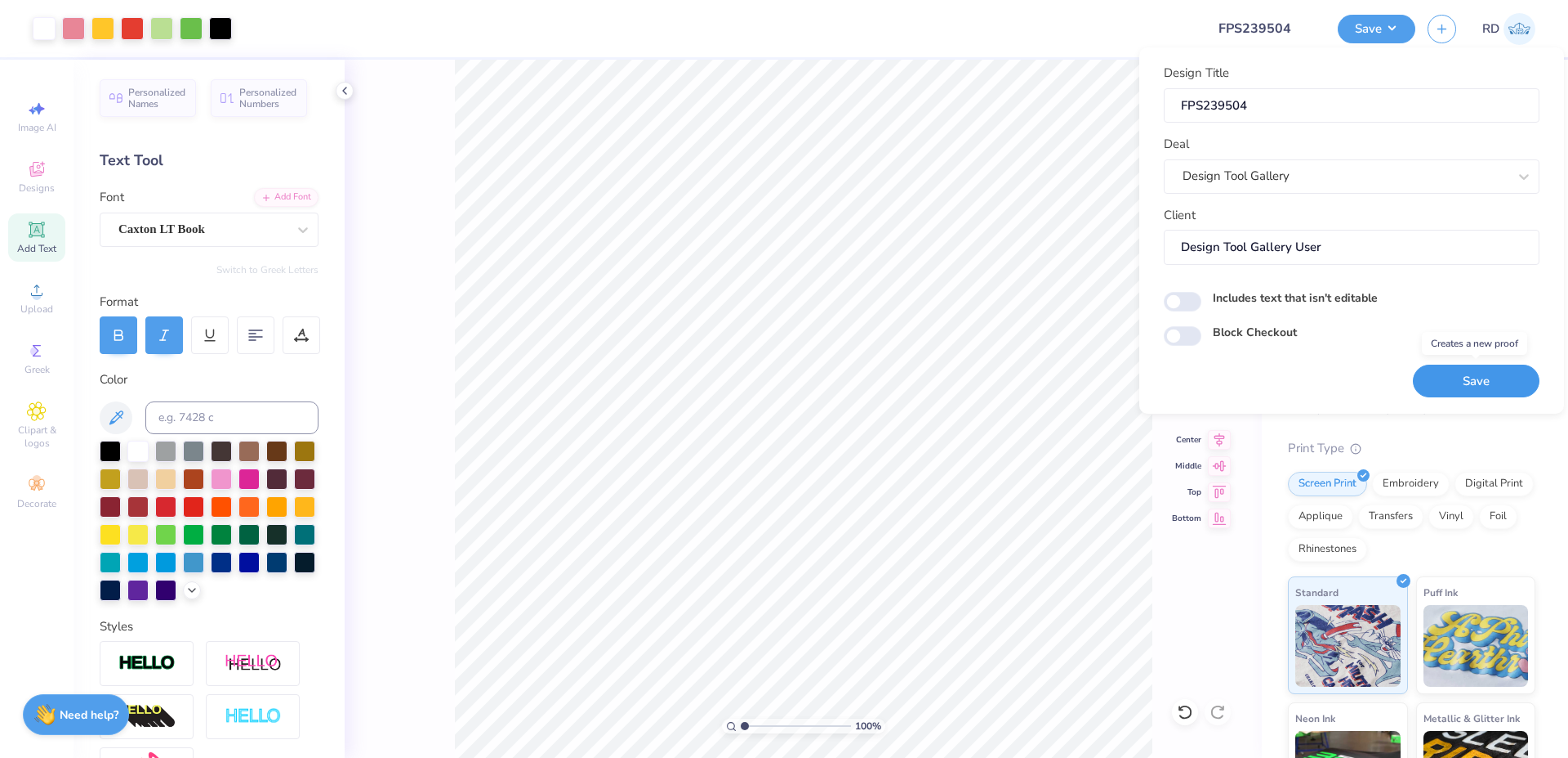
click at [911, 384] on button "Save" at bounding box center [1477, 382] width 127 height 33
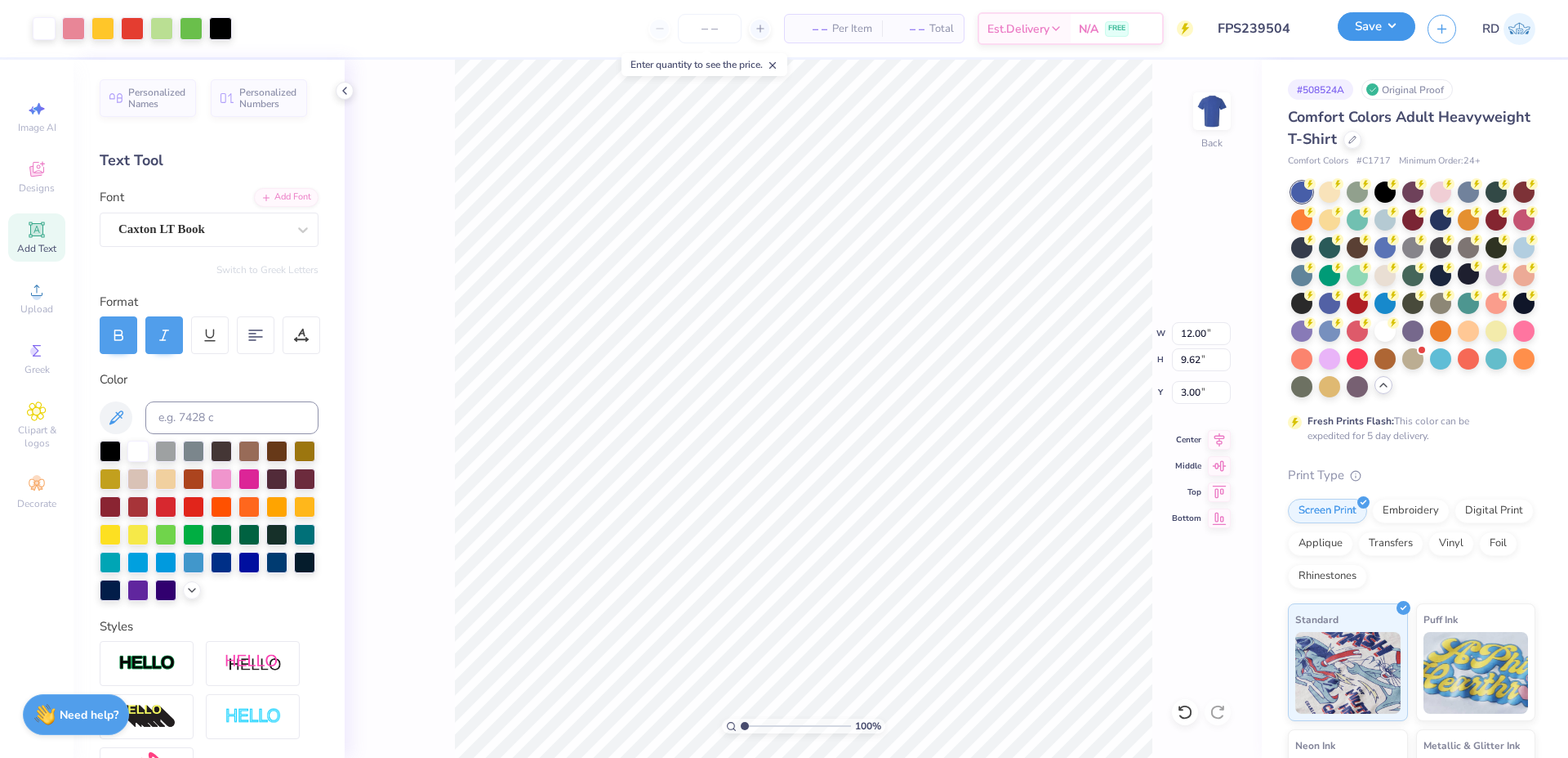
click at [911, 22] on button "Save" at bounding box center [1376, 26] width 77 height 29
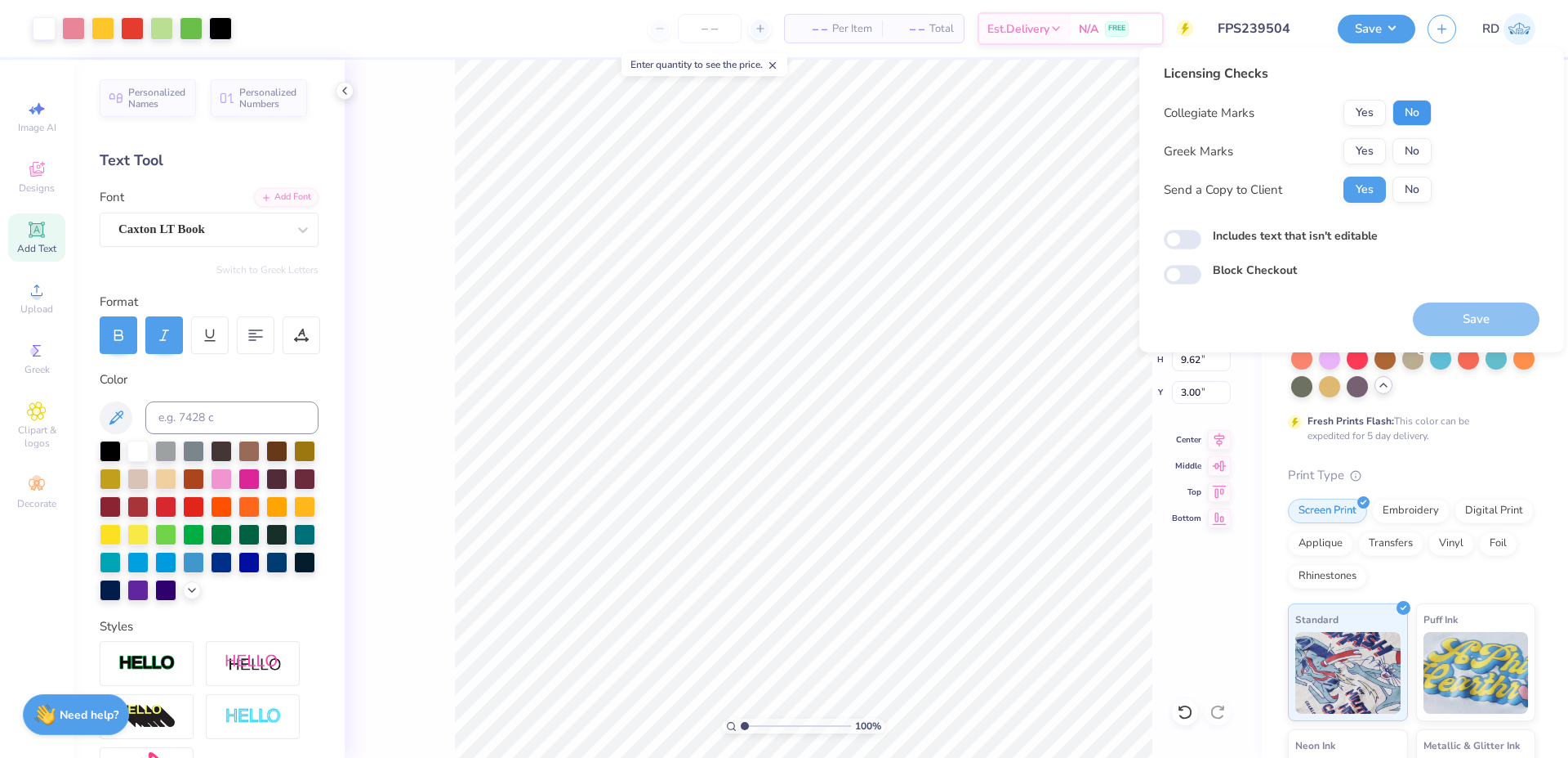
click at [911, 109] on button "No" at bounding box center [1412, 113] width 40 height 26
drag, startPoint x: 1405, startPoint y: 133, endPoint x: 1360, endPoint y: 158, distance: 51.5
click at [911, 158] on button "Yes" at bounding box center [1365, 151] width 42 height 26
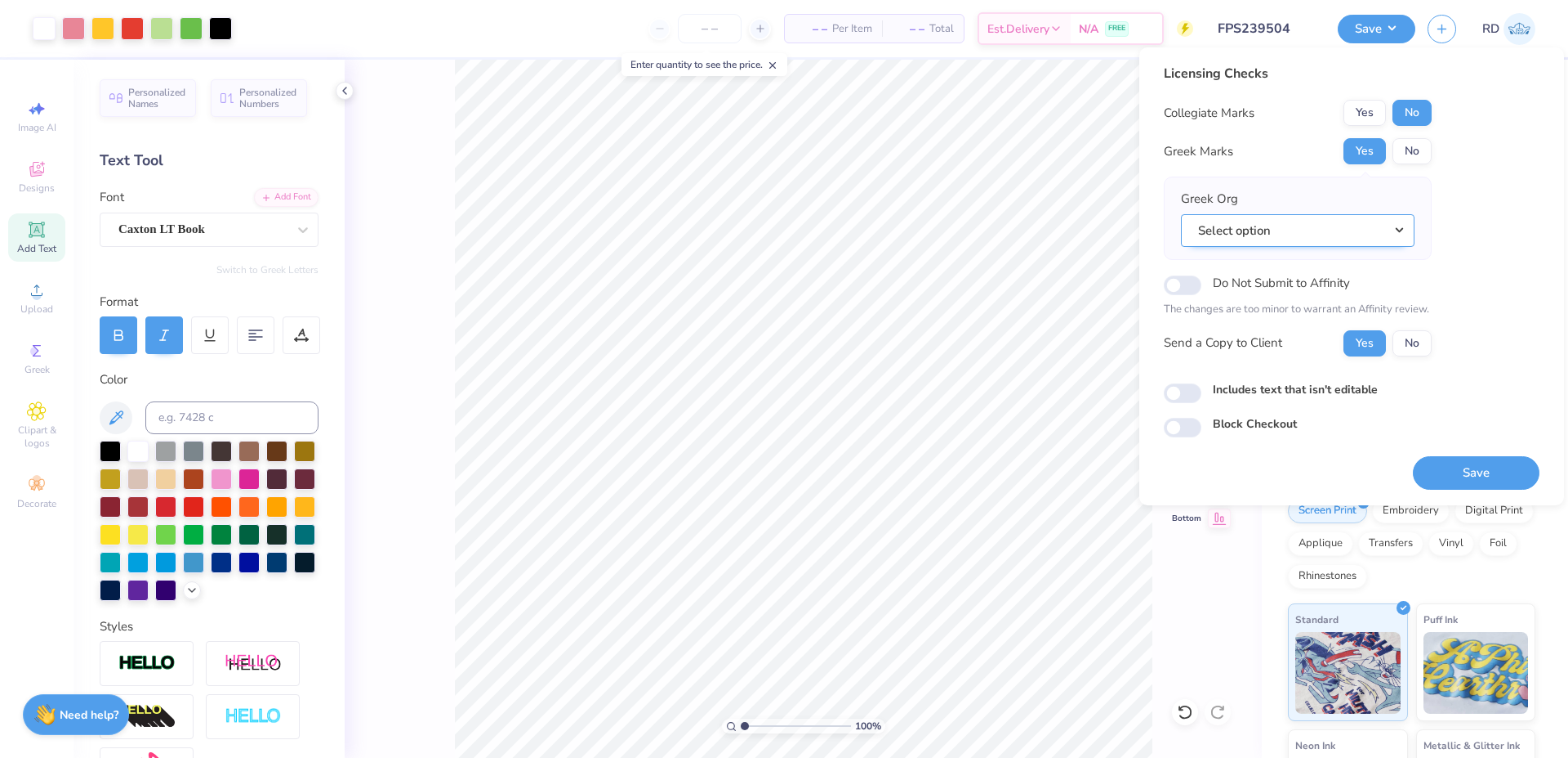
click at [911, 233] on button "Select option" at bounding box center [1298, 231] width 234 height 33
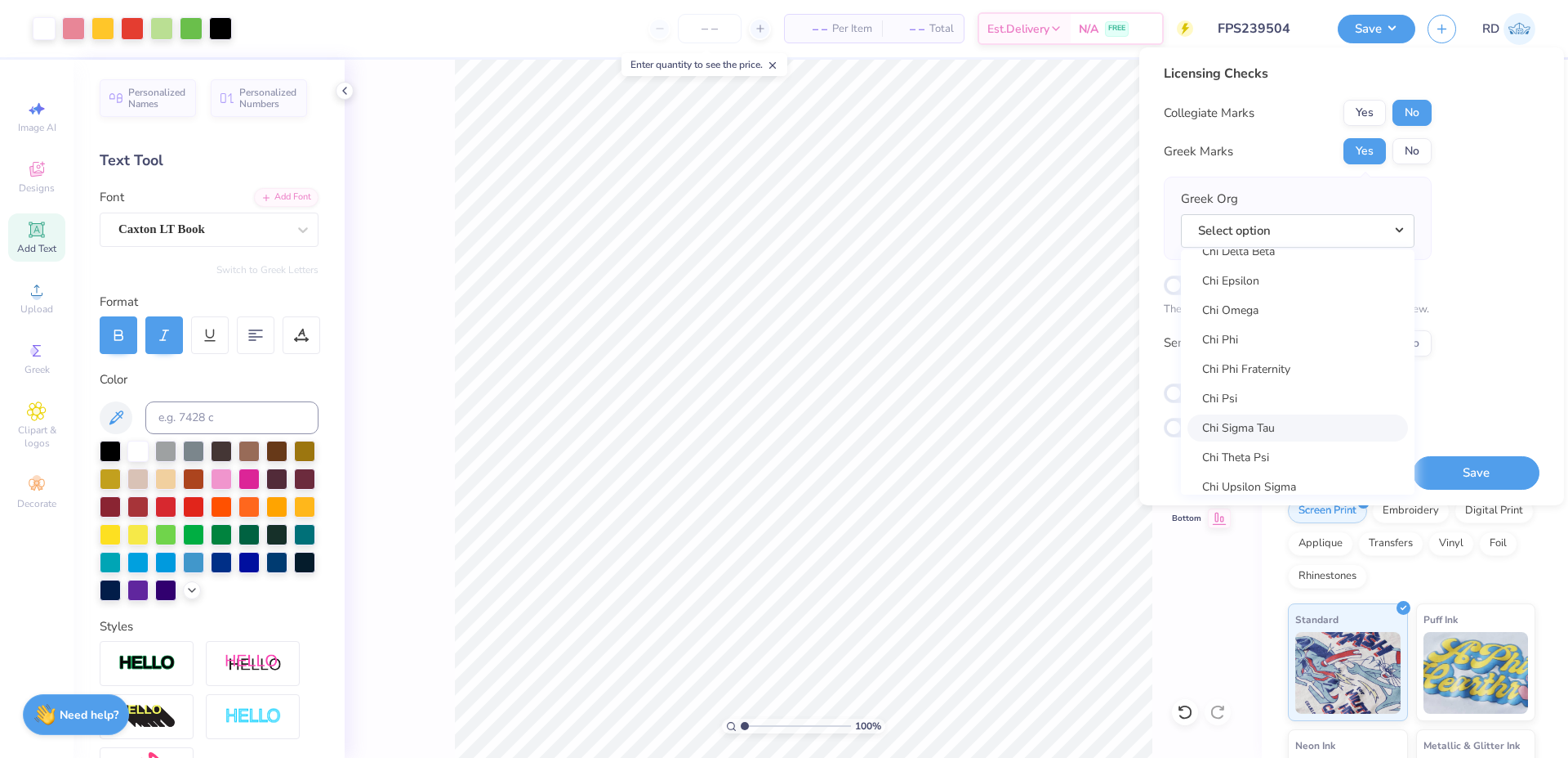
scroll to position [2921, 0]
click at [911, 405] on link "Chi Omega" at bounding box center [1297, 408] width 221 height 27
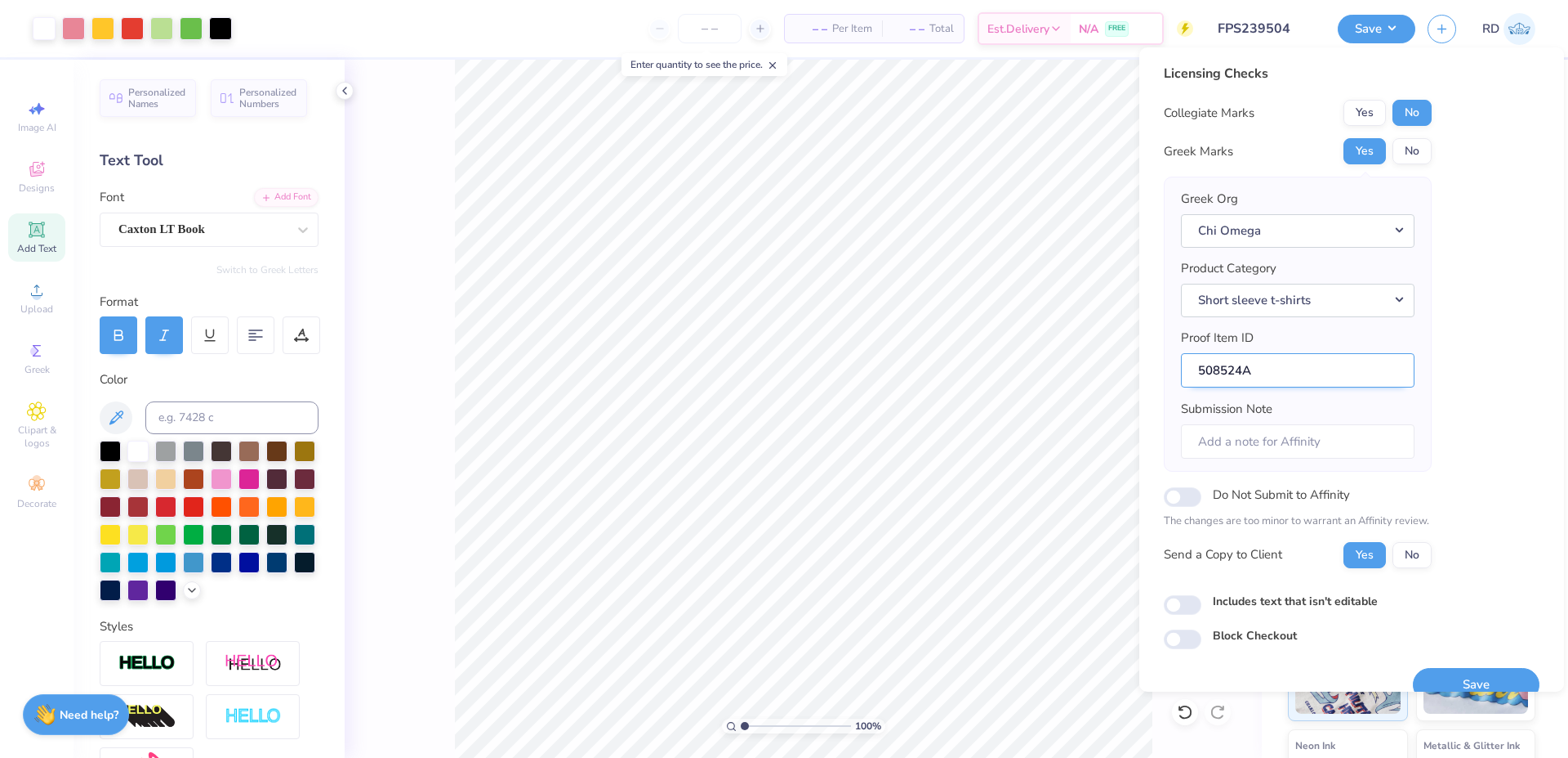
drag, startPoint x: 1278, startPoint y: 358, endPoint x: 1193, endPoint y: 370, distance: 85.8
click at [911, 370] on input "508524A" at bounding box center [1298, 371] width 234 height 35
click at [911, 376] on input "508524A" at bounding box center [1298, 371] width 234 height 35
drag, startPoint x: 1240, startPoint y: 371, endPoint x: 1198, endPoint y: 372, distance: 42.0
click at [911, 372] on input "508524A" at bounding box center [1298, 371] width 234 height 35
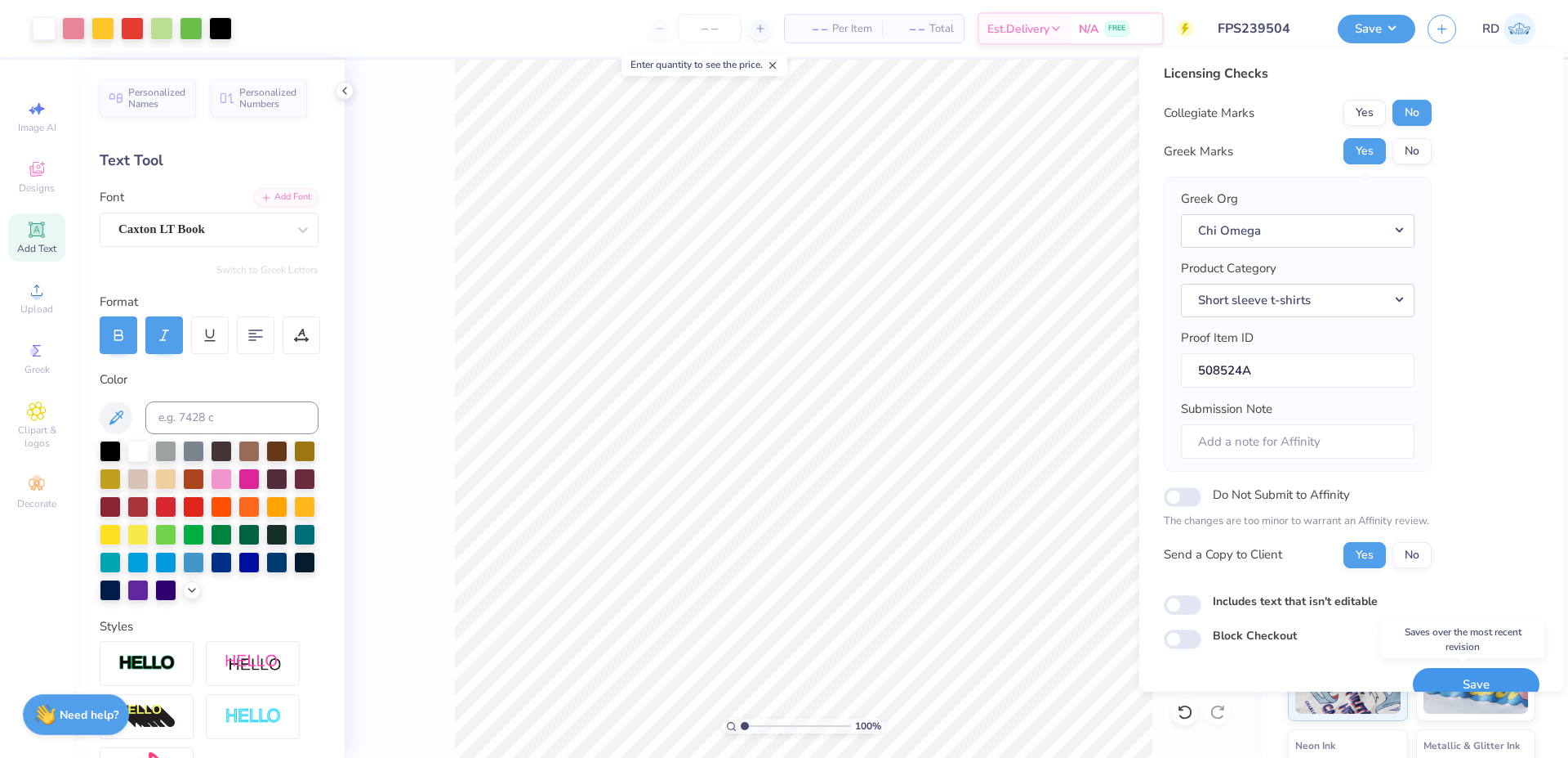
click at [911, 663] on button "Save" at bounding box center [1477, 684] width 127 height 33
click at [911, 663] on div "Save" at bounding box center [1477, 684] width 127 height 33
